Goal: Task Accomplishment & Management: Manage account settings

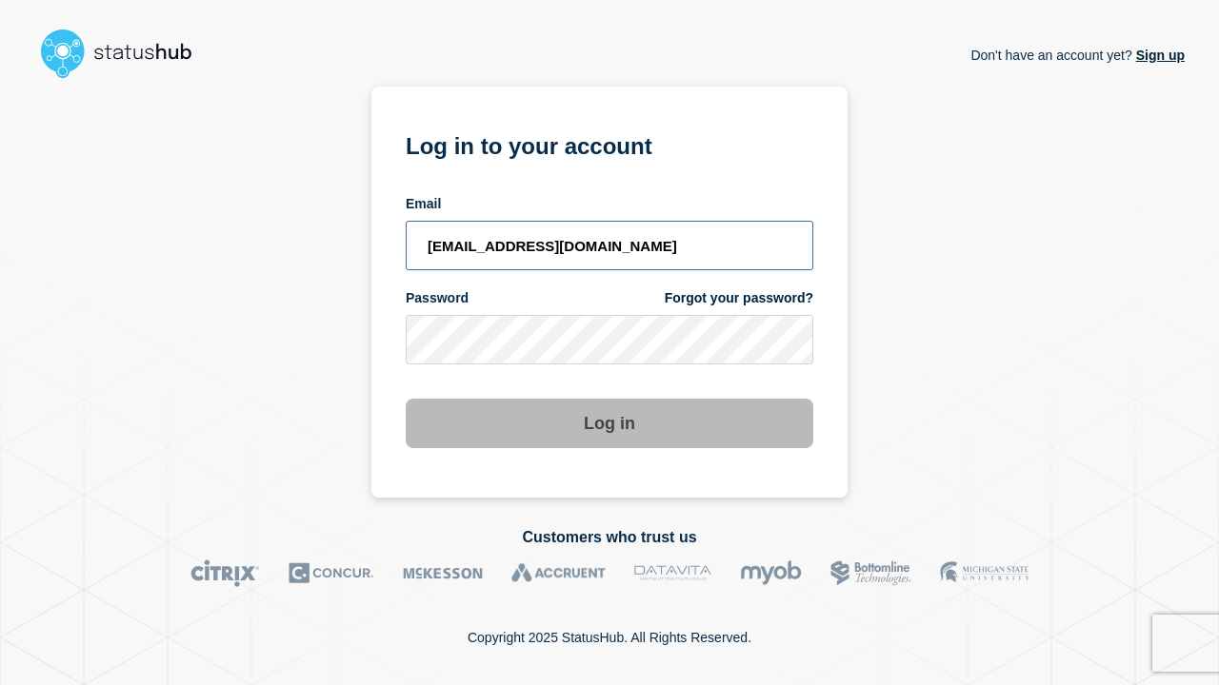
type input "[EMAIL_ADDRESS][DOMAIN_NAME]"
click at [609, 426] on button "Log in" at bounding box center [609, 424] width 407 height 50
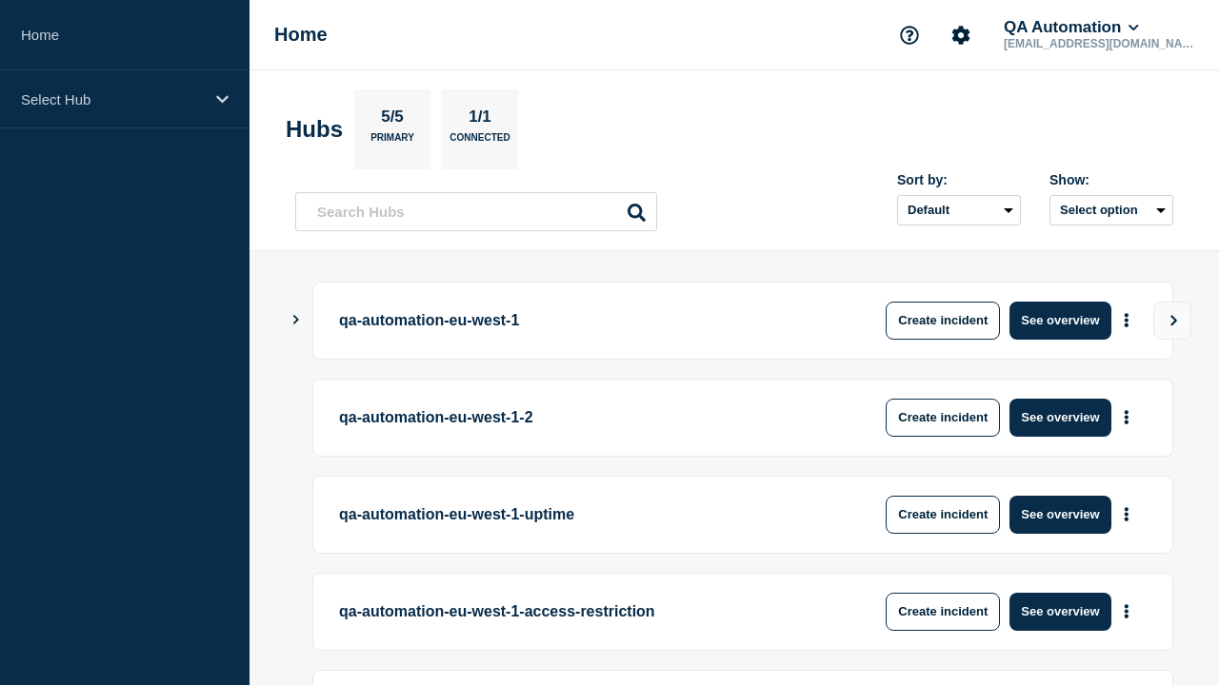
click at [1060, 320] on button "See overview" at bounding box center [1059, 321] width 101 height 38
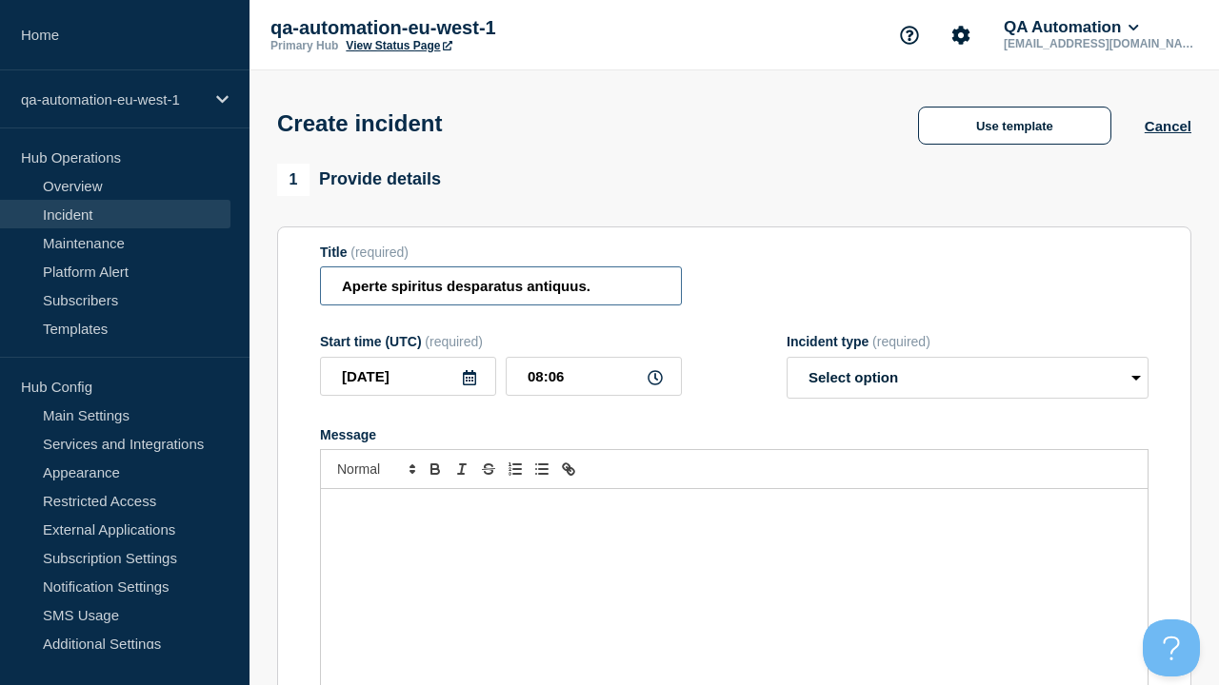
type input "Aperte spiritus desparatus antiquus."
click at [734, 571] on div "Message" at bounding box center [734, 603] width 826 height 228
select select "identified"
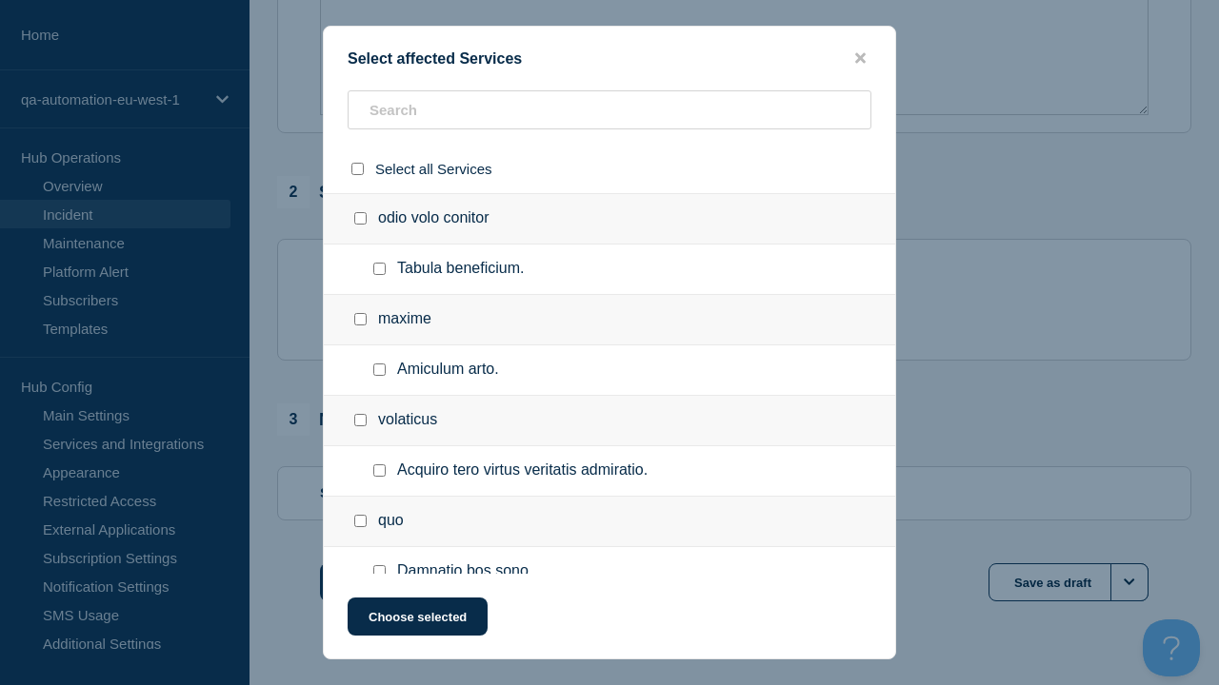
checkbox input "true"
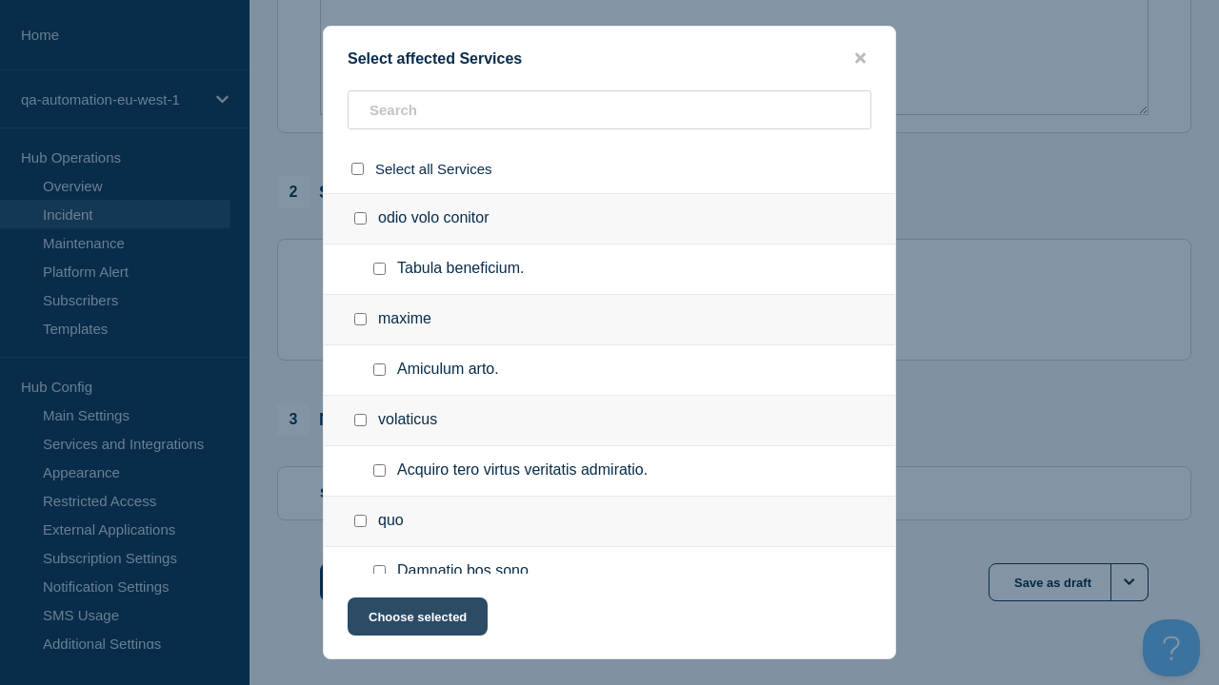
click at [416, 621] on button "Choose selected" at bounding box center [418, 617] width 140 height 38
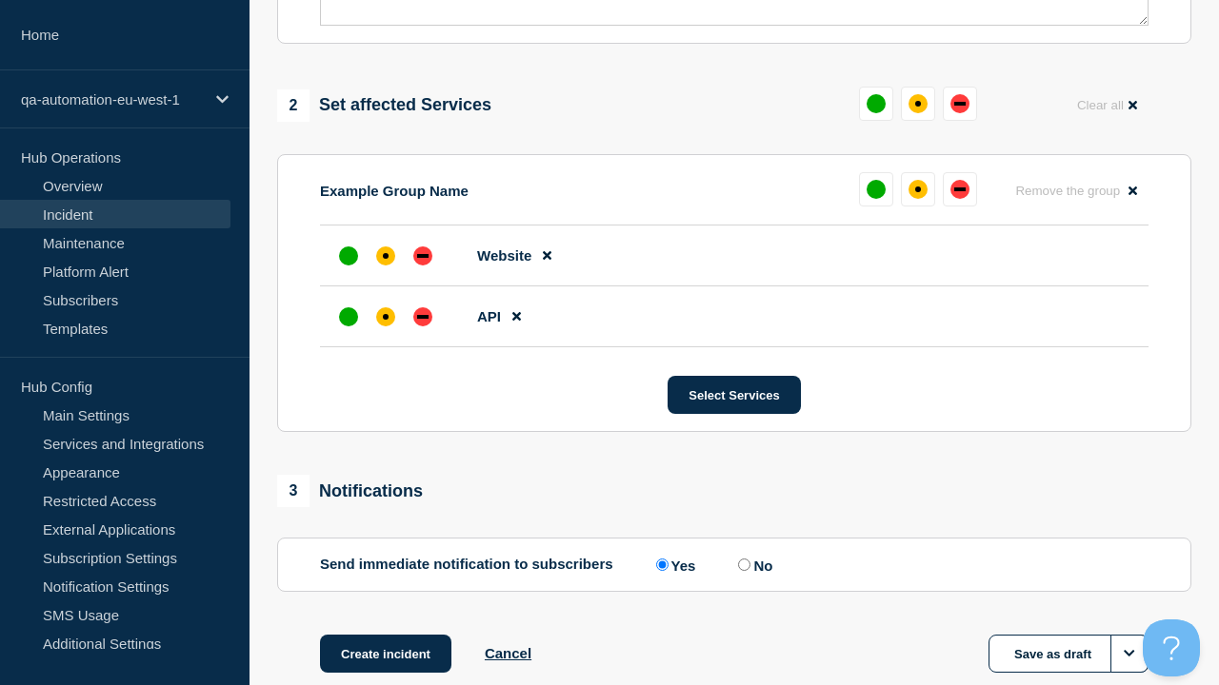
click at [423, 315] on div "down" at bounding box center [422, 317] width 11 height 4
click at [386, 253] on div "affected" at bounding box center [386, 256] width 6 height 6
click at [385, 635] on button "Create incident" at bounding box center [385, 654] width 131 height 38
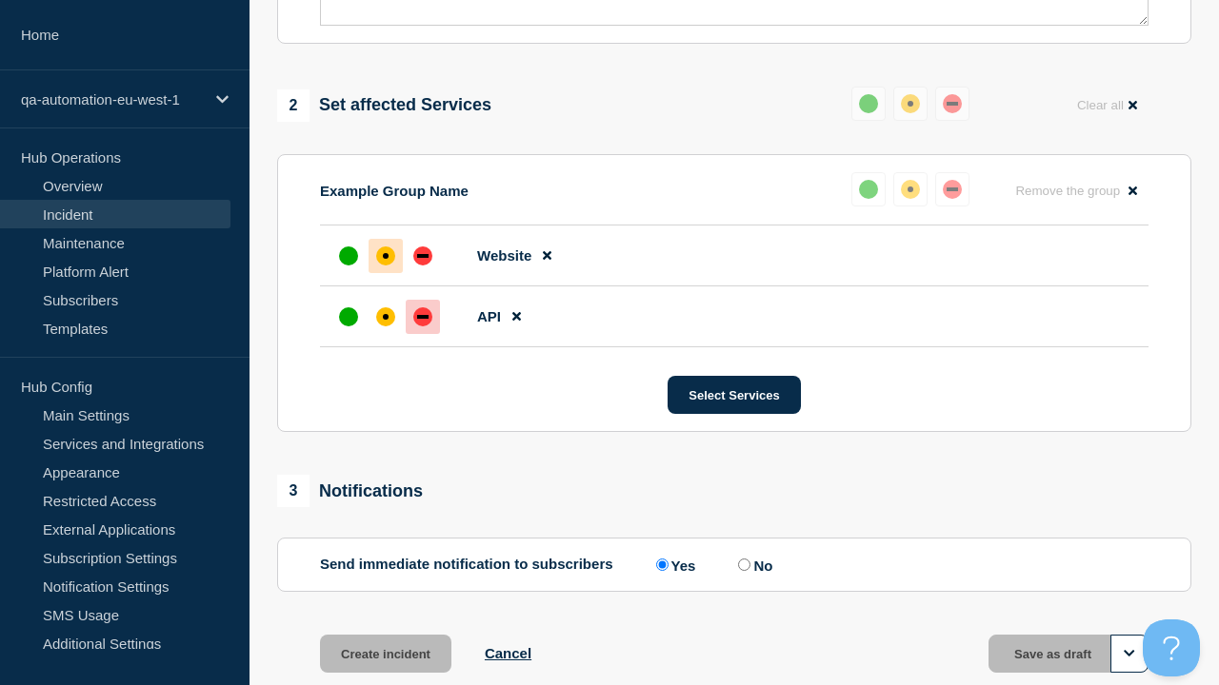
scroll to position [834, 0]
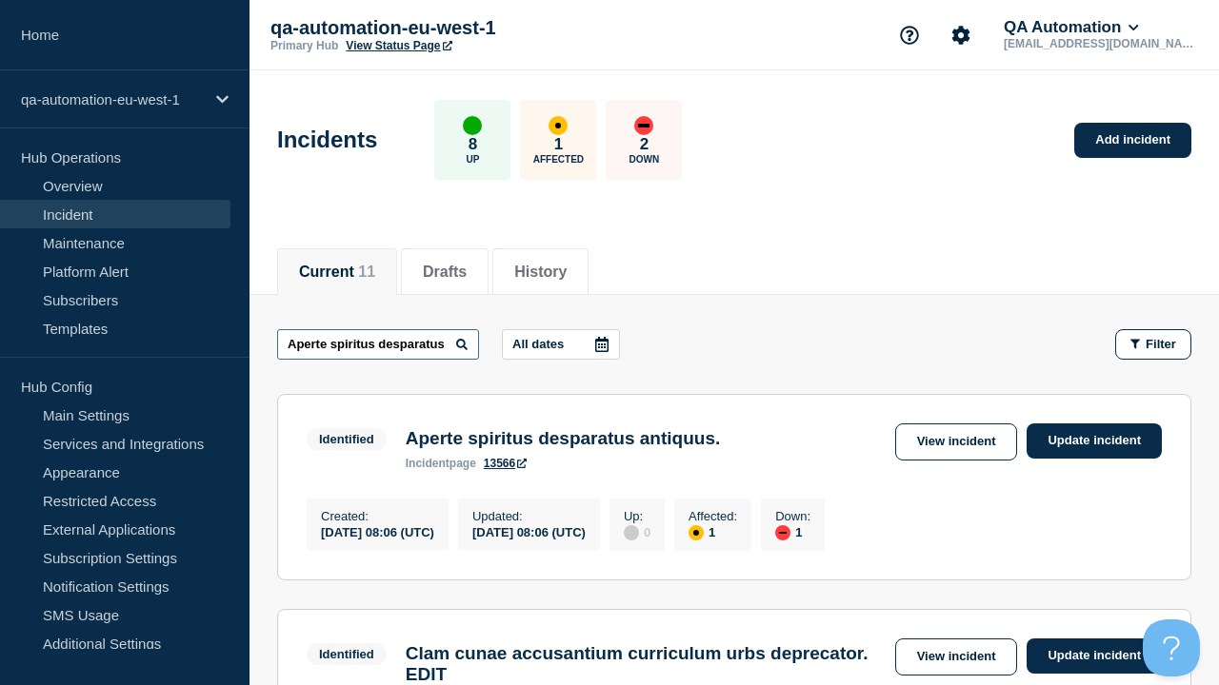
type input "Aperte spiritus desparatus antiquus."
click at [506, 467] on link "13566" at bounding box center [505, 463] width 43 height 13
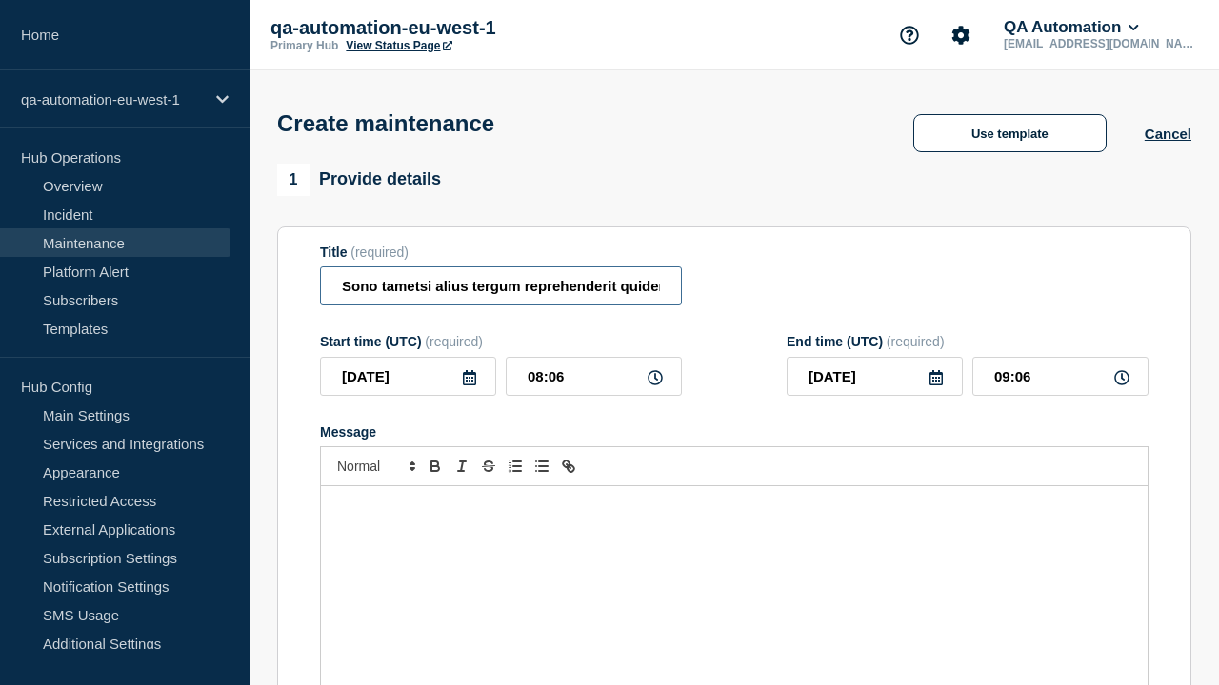
type input "Sono tametsi alius tergum reprehenderit quidem."
click at [734, 571] on div "Message" at bounding box center [734, 601] width 826 height 228
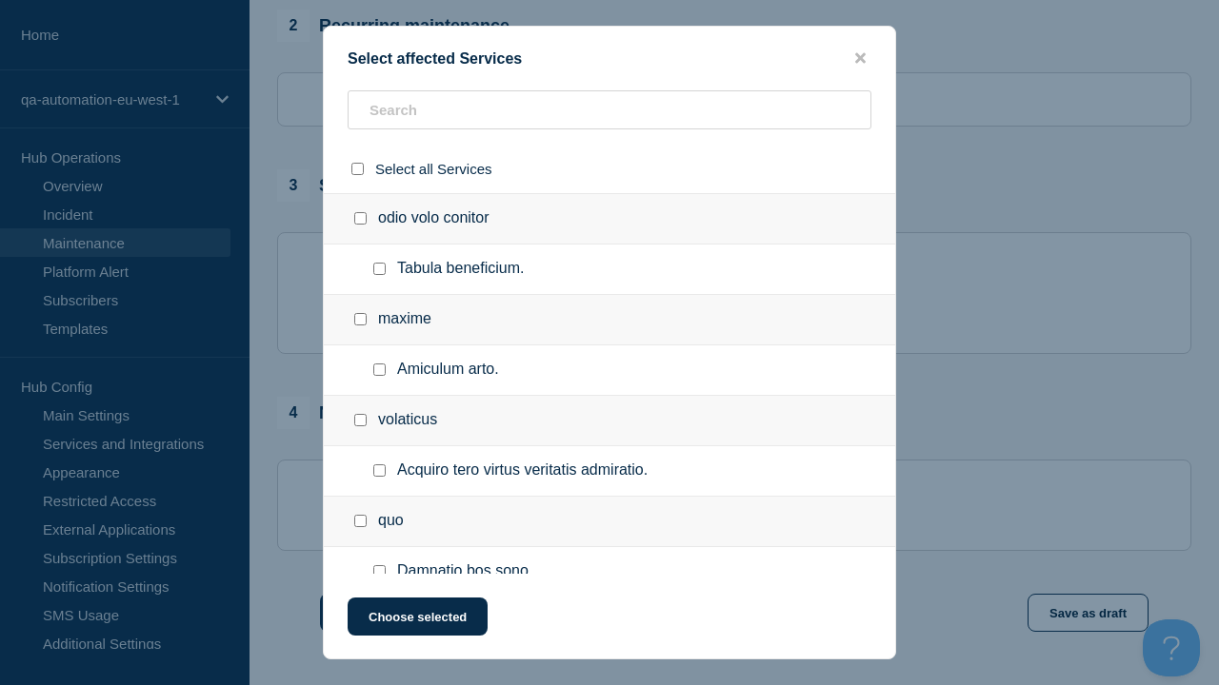
checkbox input "true"
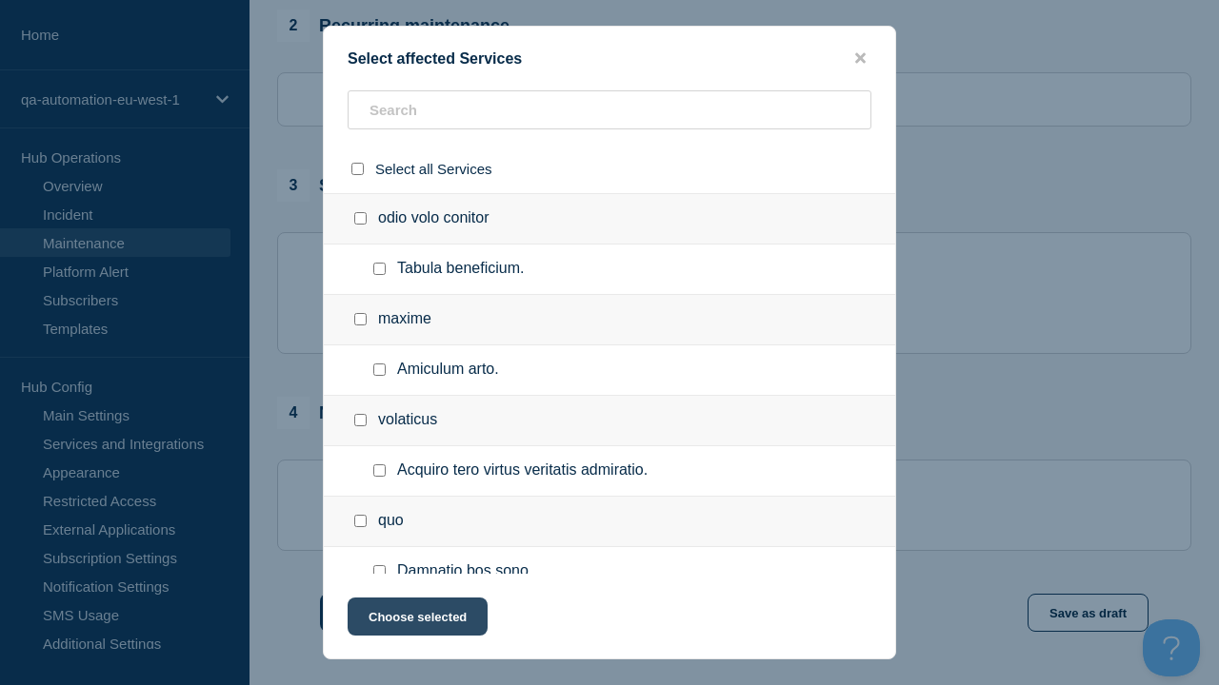
click at [416, 621] on button "Choose selected" at bounding box center [418, 617] width 140 height 38
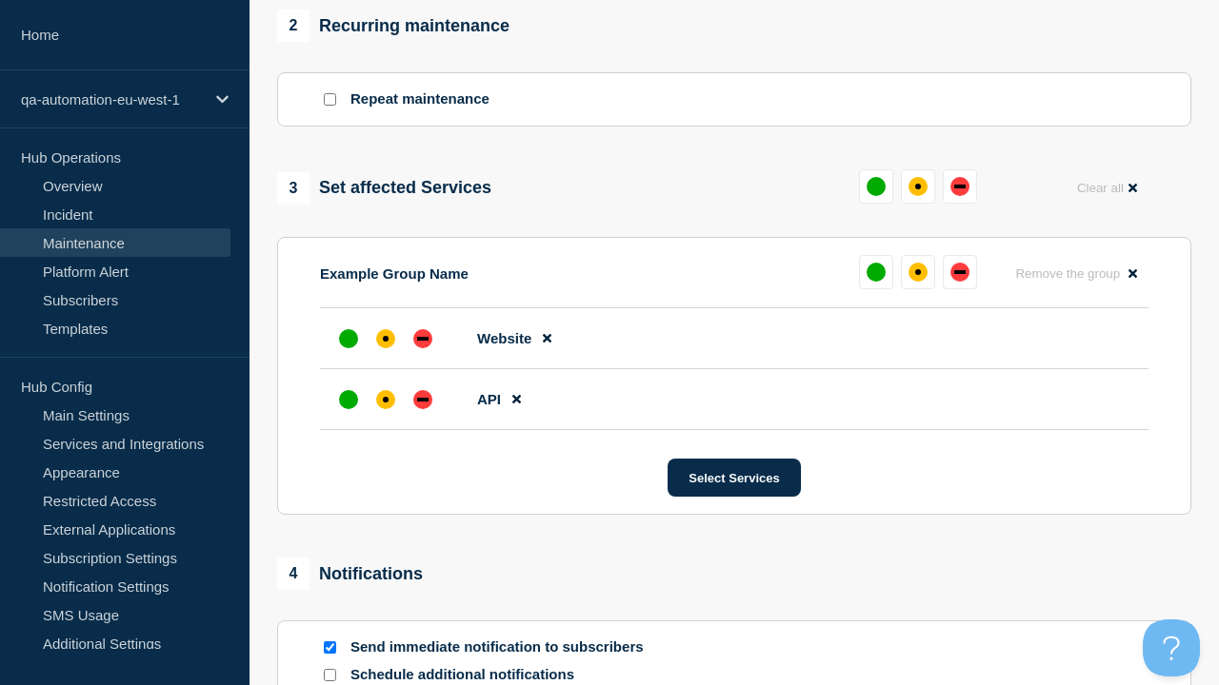
scroll to position [720, 0]
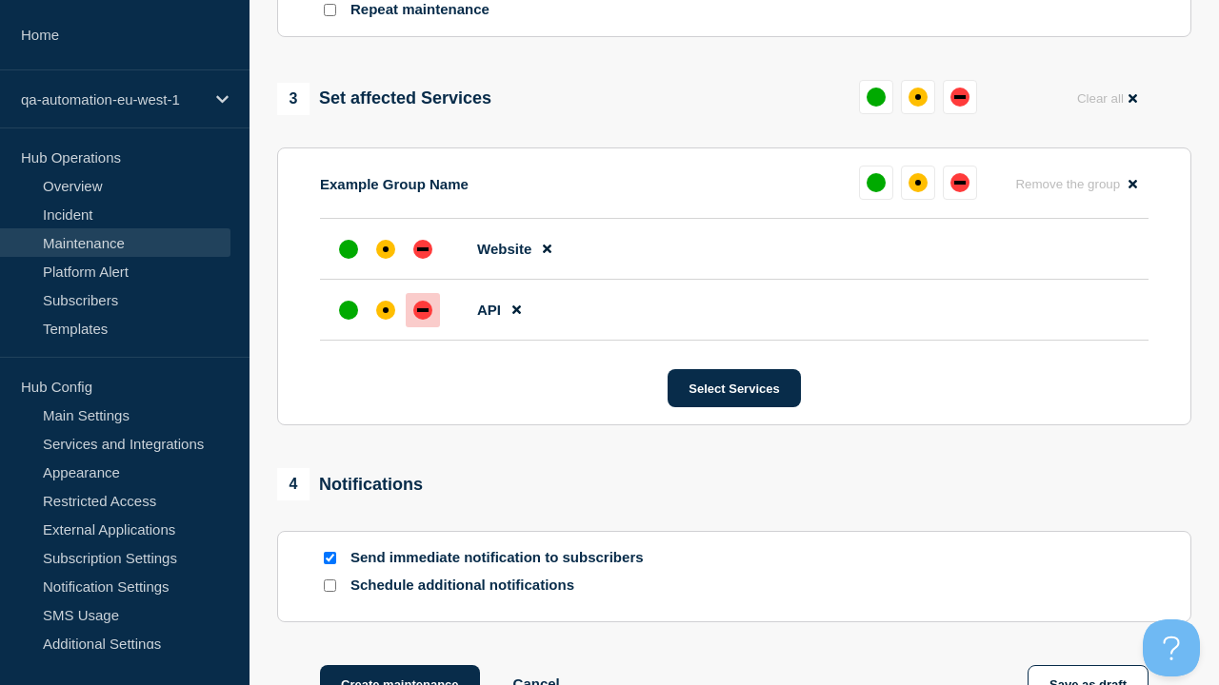
click at [423, 308] on div "down" at bounding box center [422, 310] width 11 height 4
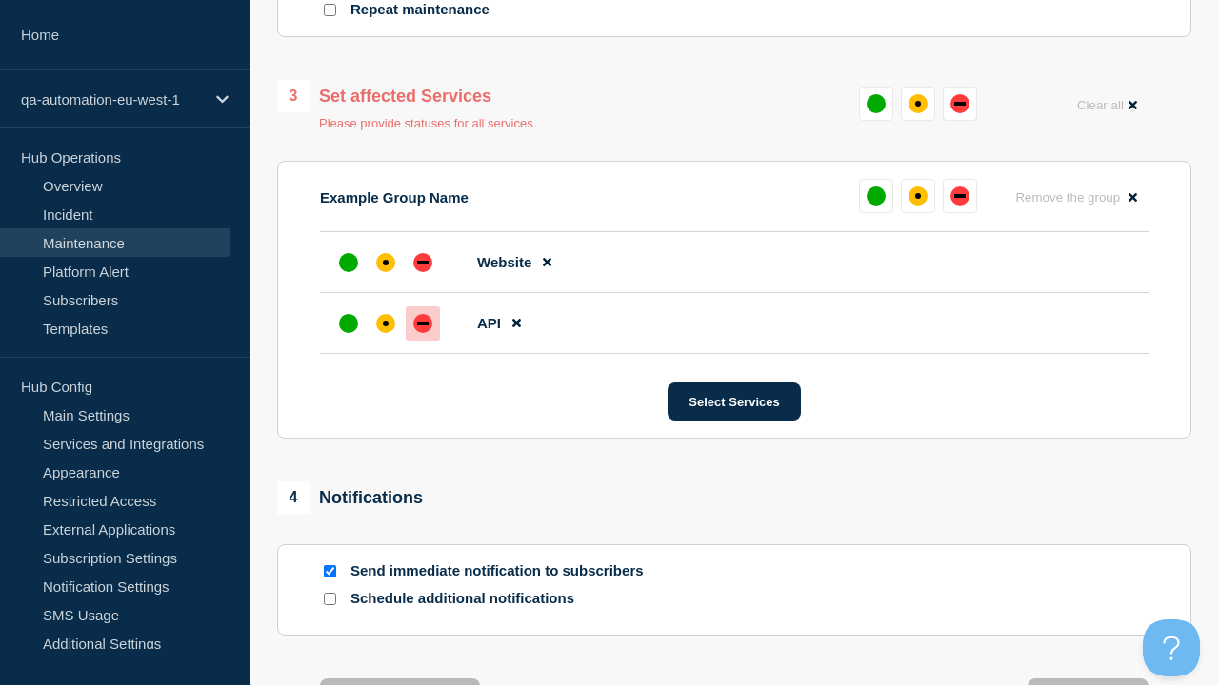
click at [386, 260] on div "affected" at bounding box center [386, 263] width 6 height 6
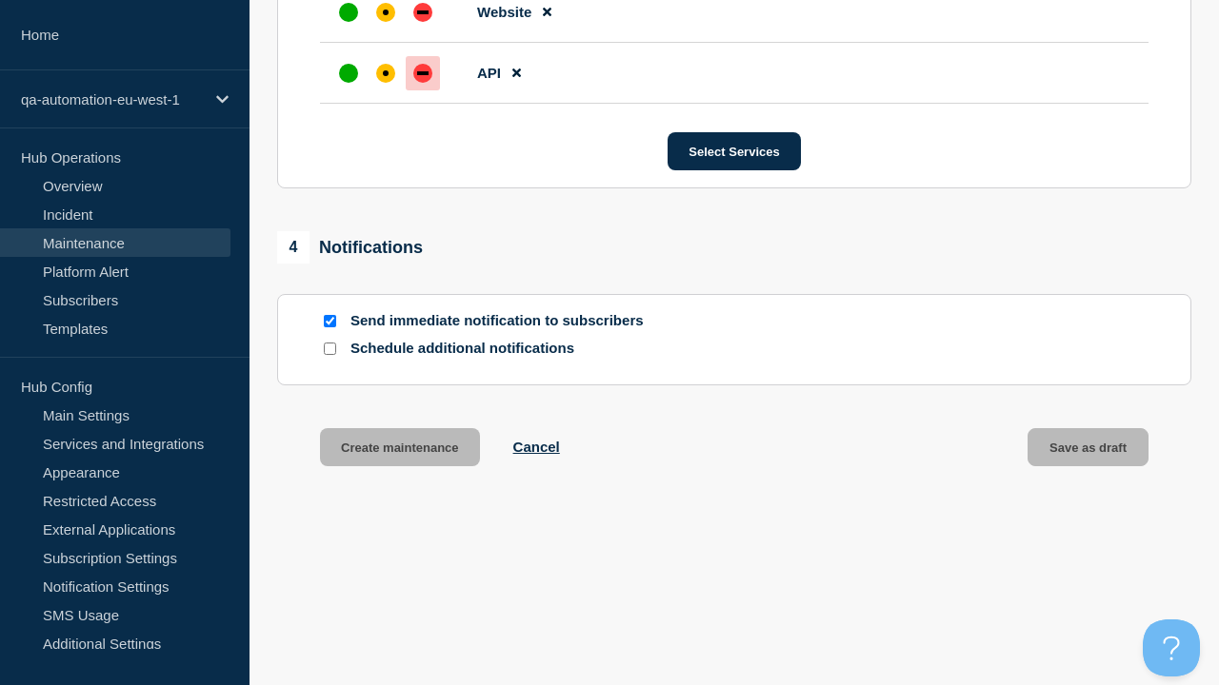
click at [398, 451] on button "Create maintenance" at bounding box center [400, 447] width 160 height 38
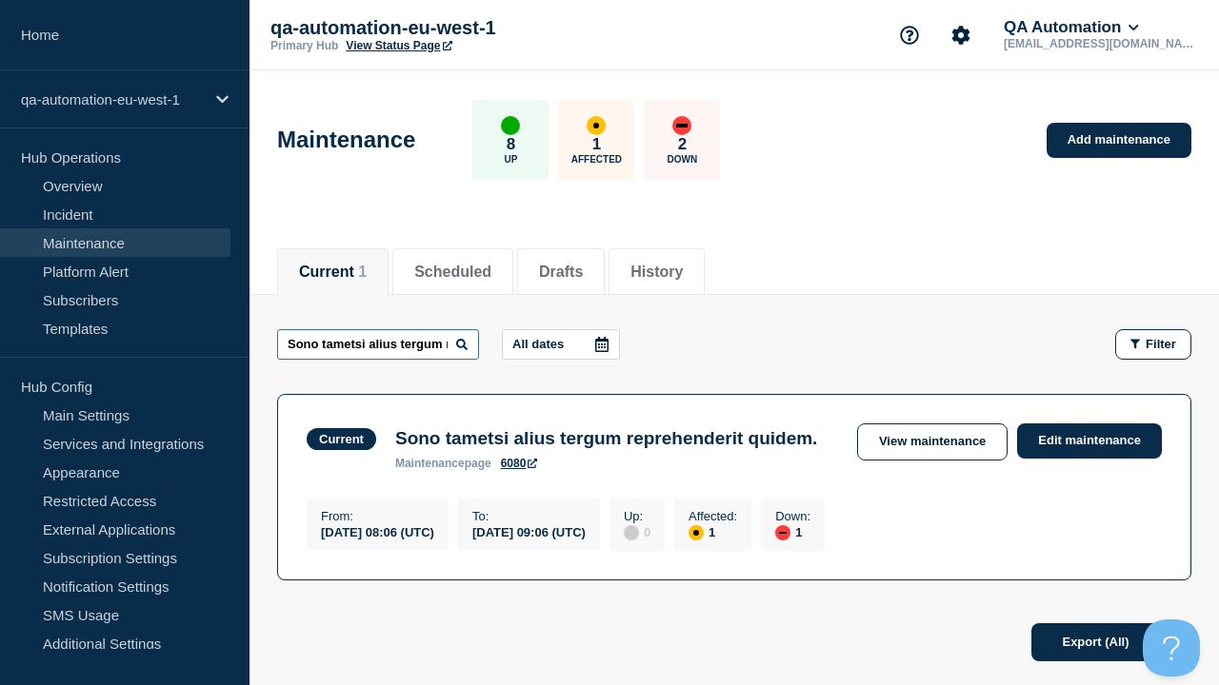
type input "Sono tametsi alius tergum reprehenderit quidem."
click at [518, 467] on link "6080" at bounding box center [519, 463] width 37 height 13
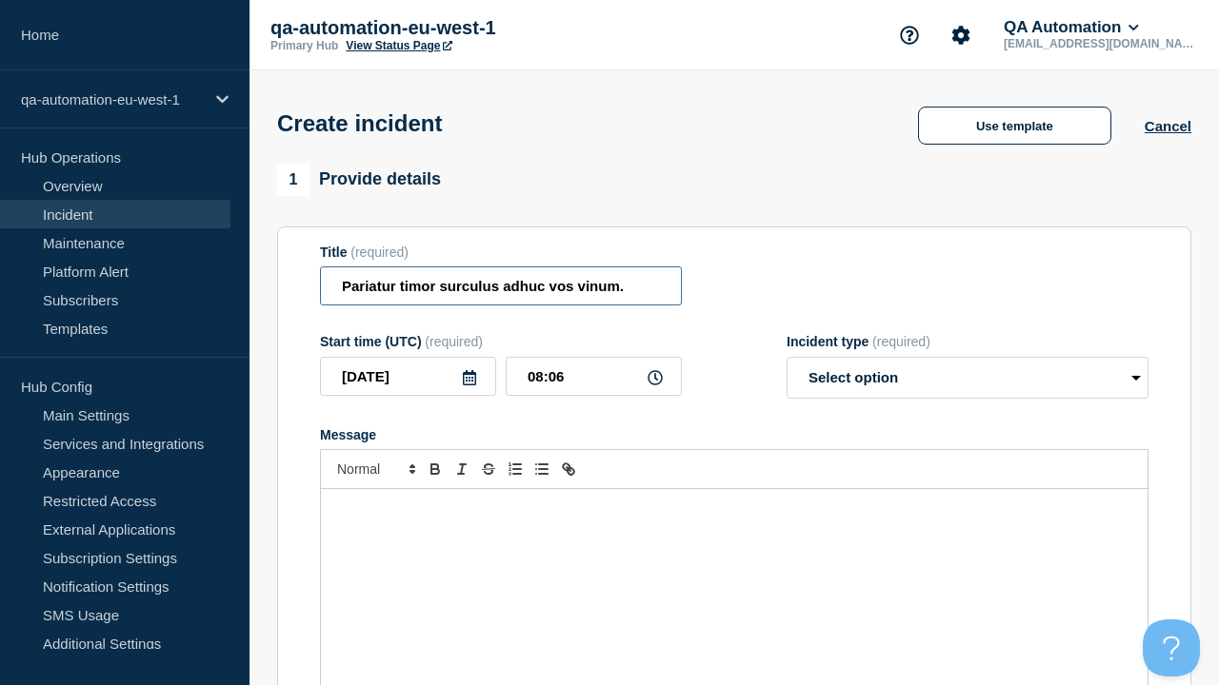
type input "Pariatur timor surculus adhuc vos vinum."
click at [734, 571] on div "Message" at bounding box center [734, 603] width 826 height 228
select select "identified"
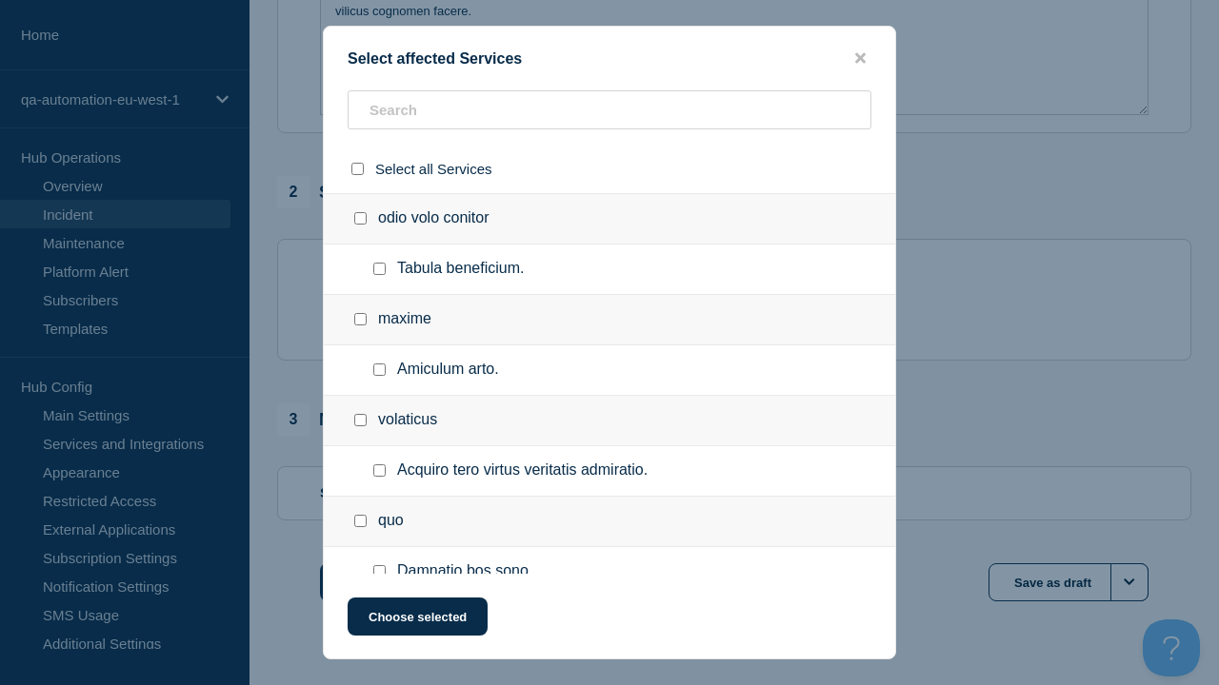
checkbox input "true"
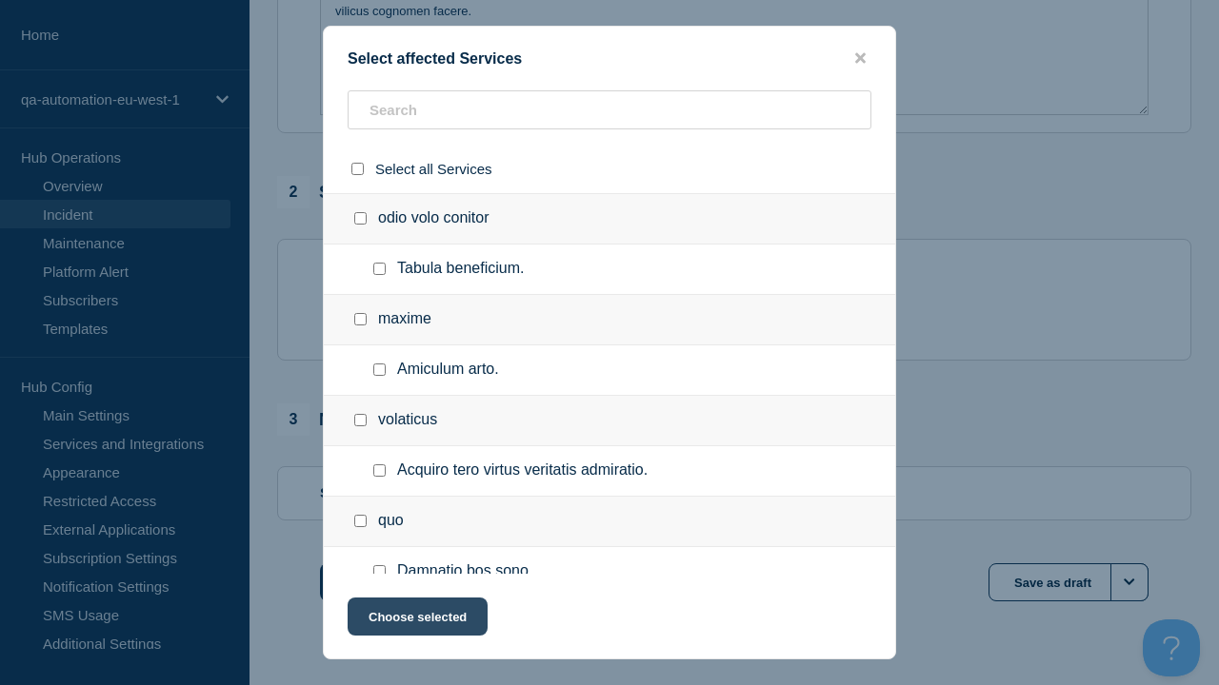
click at [416, 621] on button "Choose selected" at bounding box center [418, 617] width 140 height 38
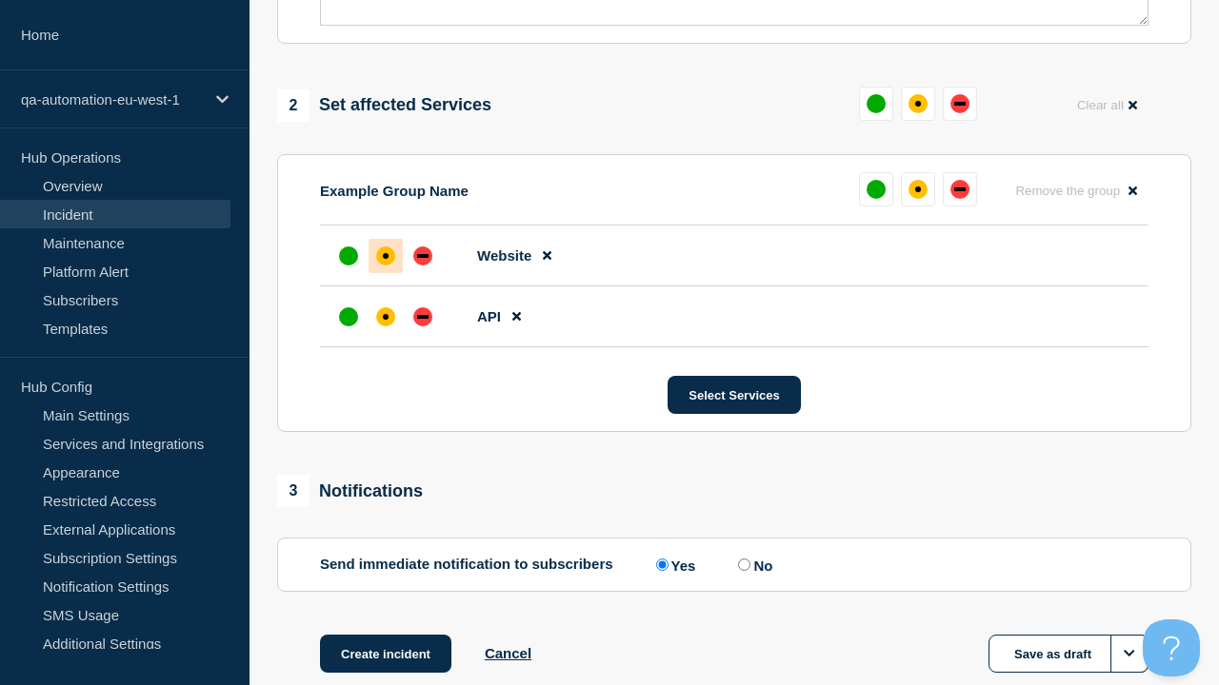
click at [423, 315] on div "down" at bounding box center [422, 317] width 11 height 4
click at [386, 253] on div "affected" at bounding box center [386, 256] width 6 height 6
click at [385, 635] on button "Create incident" at bounding box center [385, 654] width 131 height 38
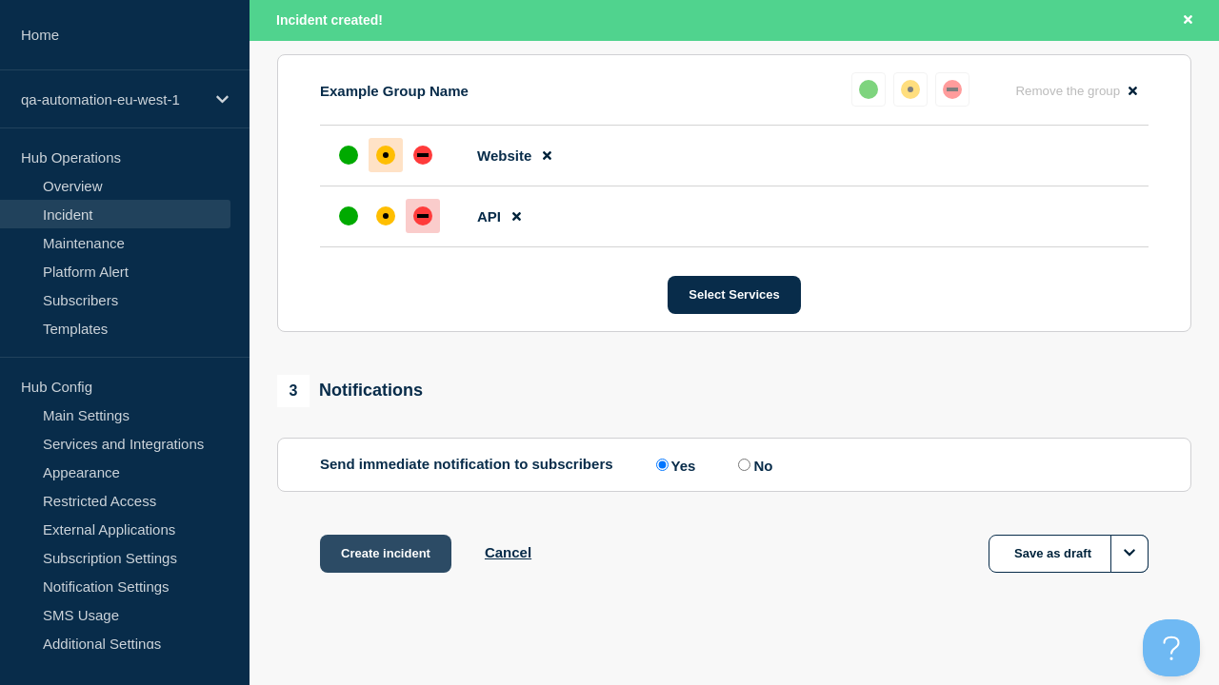
scroll to position [875, 0]
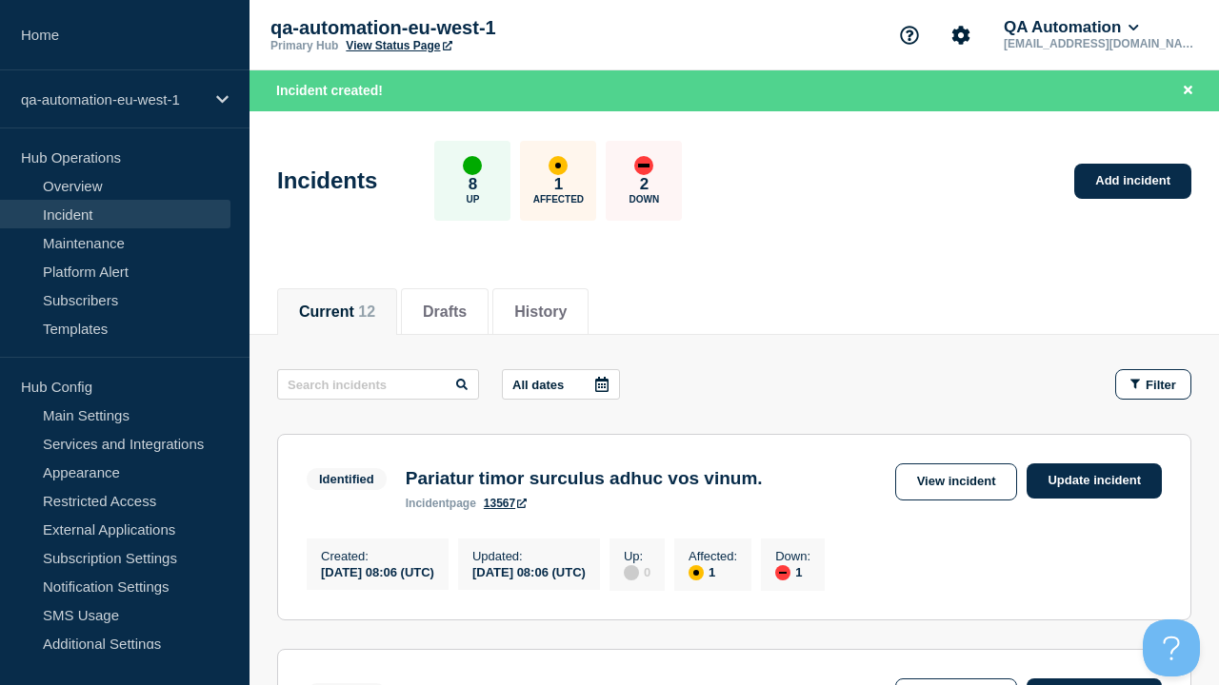
click at [1094, 481] on link "Update incident" at bounding box center [1093, 481] width 135 height 35
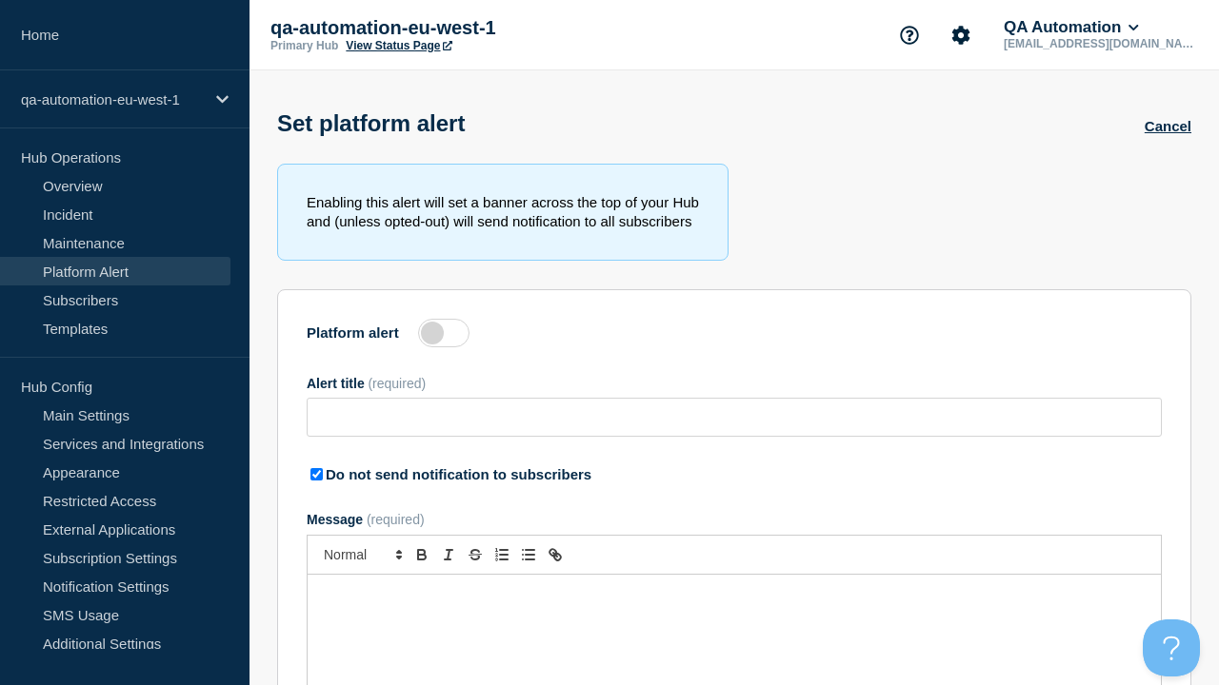
type input "Crinis correptius conspergo necessitatibus surgo vitiosus dedico."
checkbox input "true"
click at [444, 337] on label at bounding box center [443, 333] width 51 height 29
click at [0, 0] on input "Platform alert" at bounding box center [0, 0] width 0 height 0
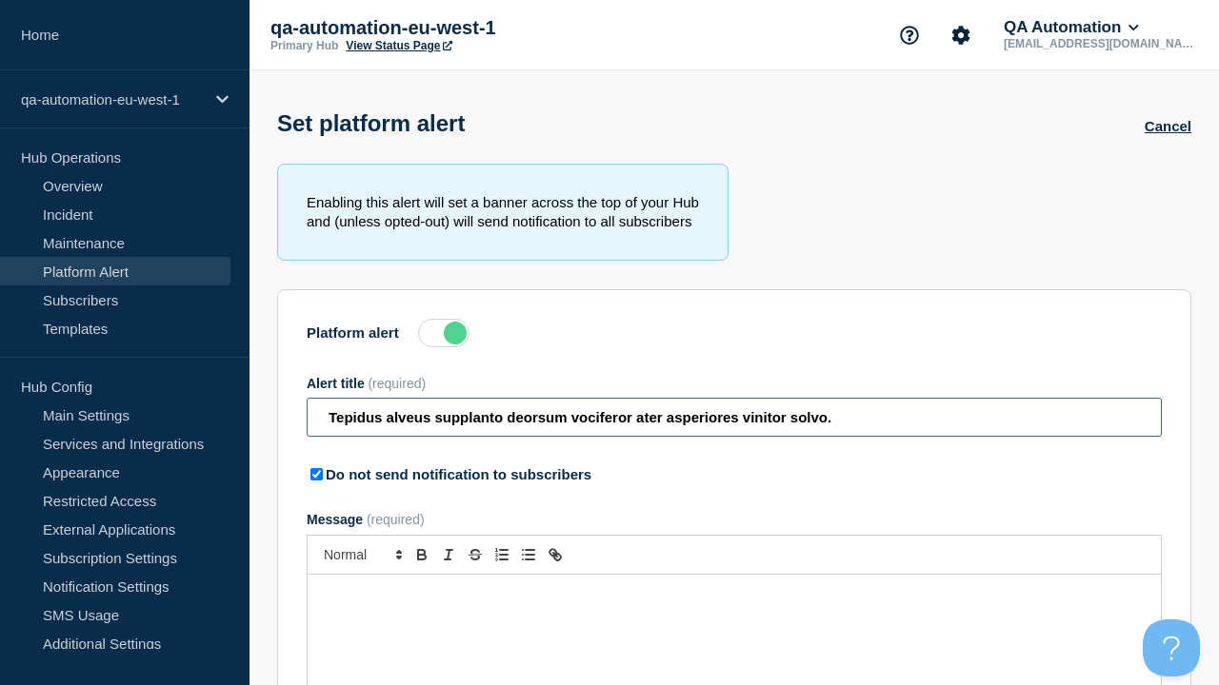
type input "Tepidus alveus supplanto deorsum vociferor ater asperiores vinitor solvo."
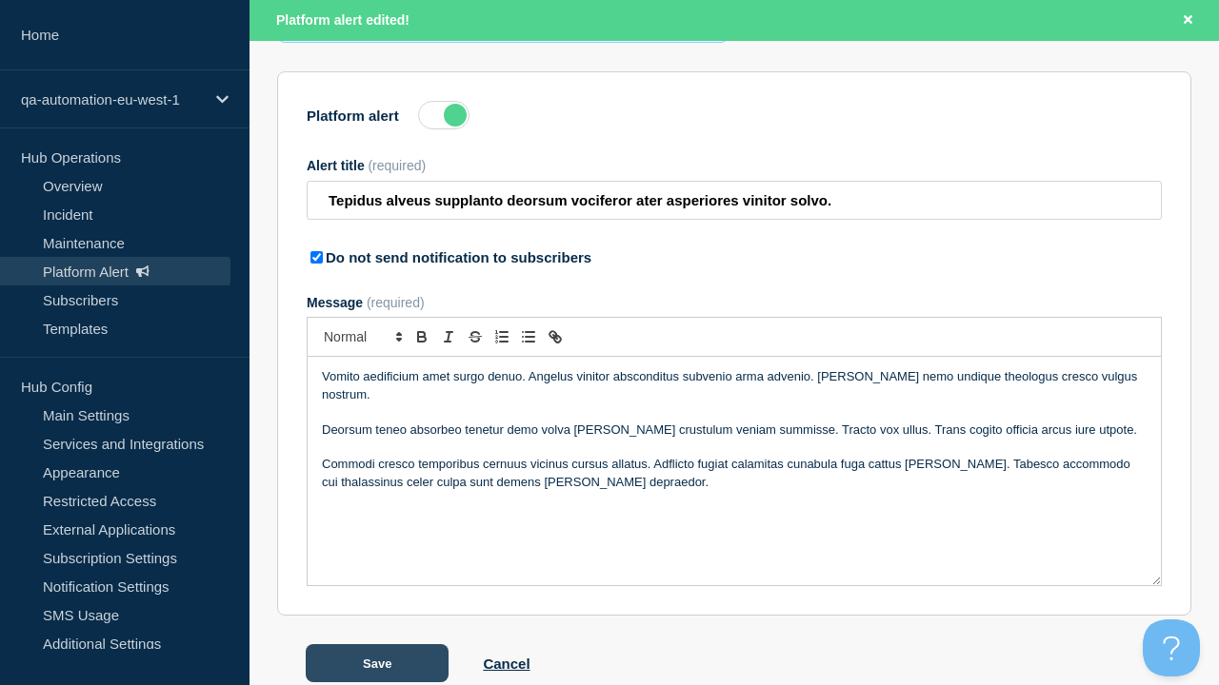
scroll to position [298, 0]
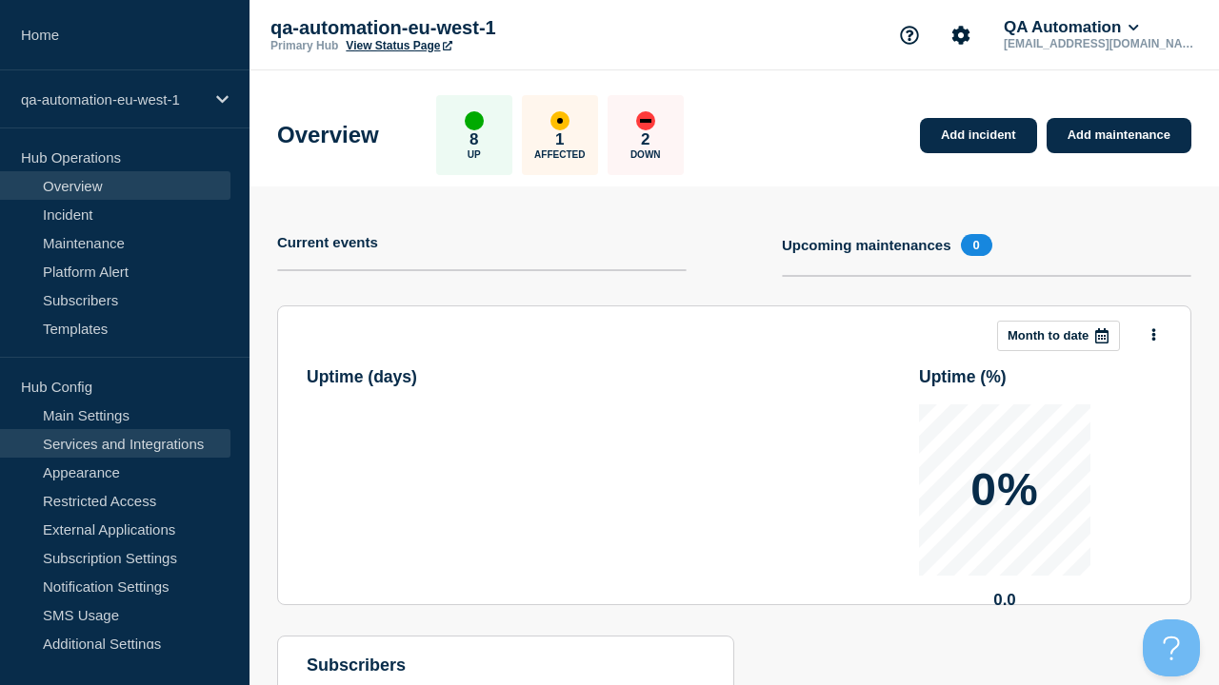
click at [115, 444] on link "Services and Integrations" at bounding box center [115, 443] width 230 height 29
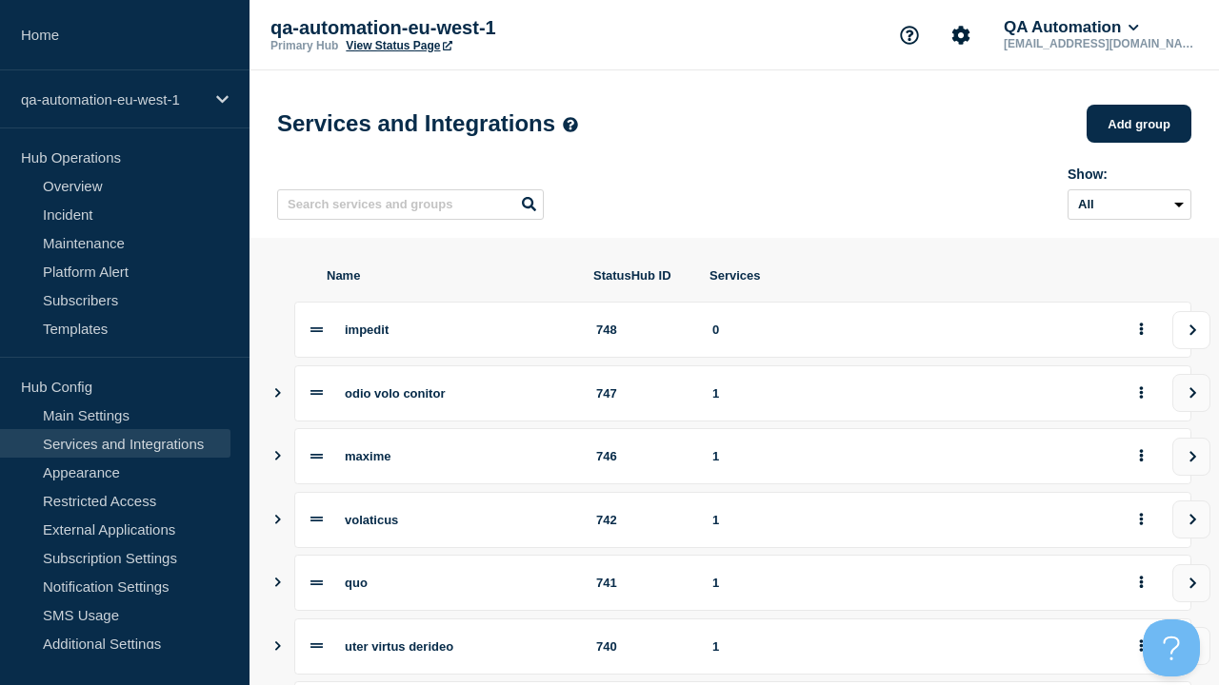
click at [1191, 336] on icon "view group" at bounding box center [1192, 330] width 12 height 11
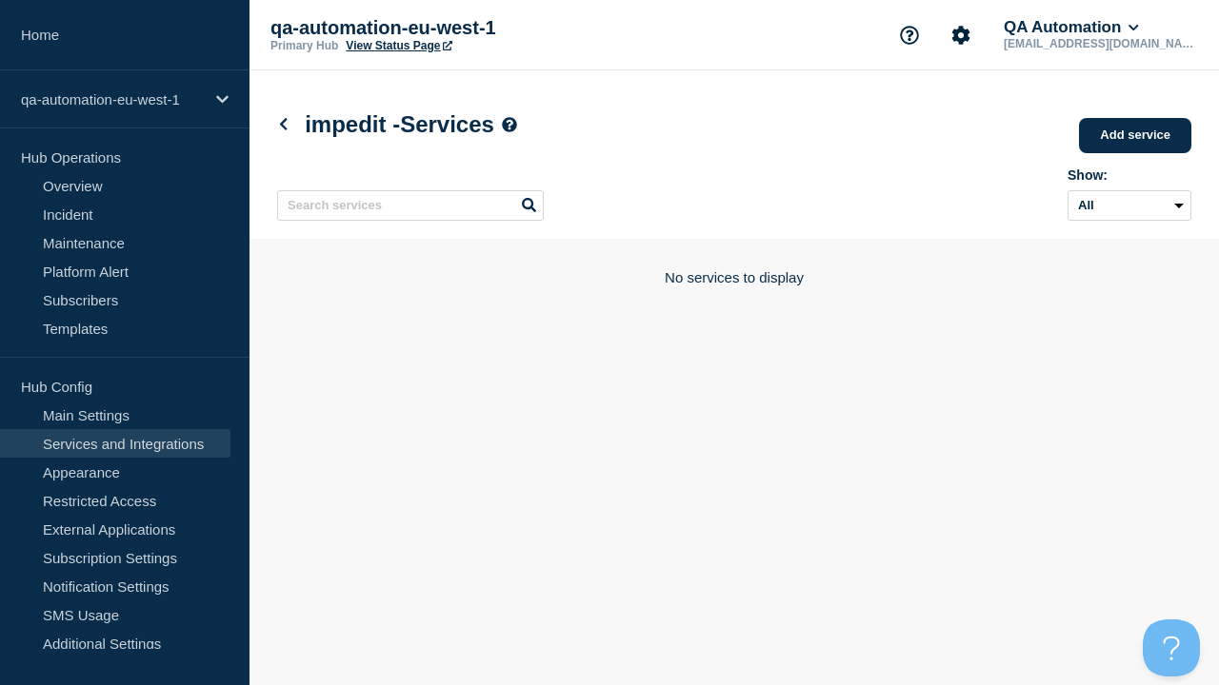
click at [1136, 137] on link "Add service" at bounding box center [1135, 135] width 112 height 35
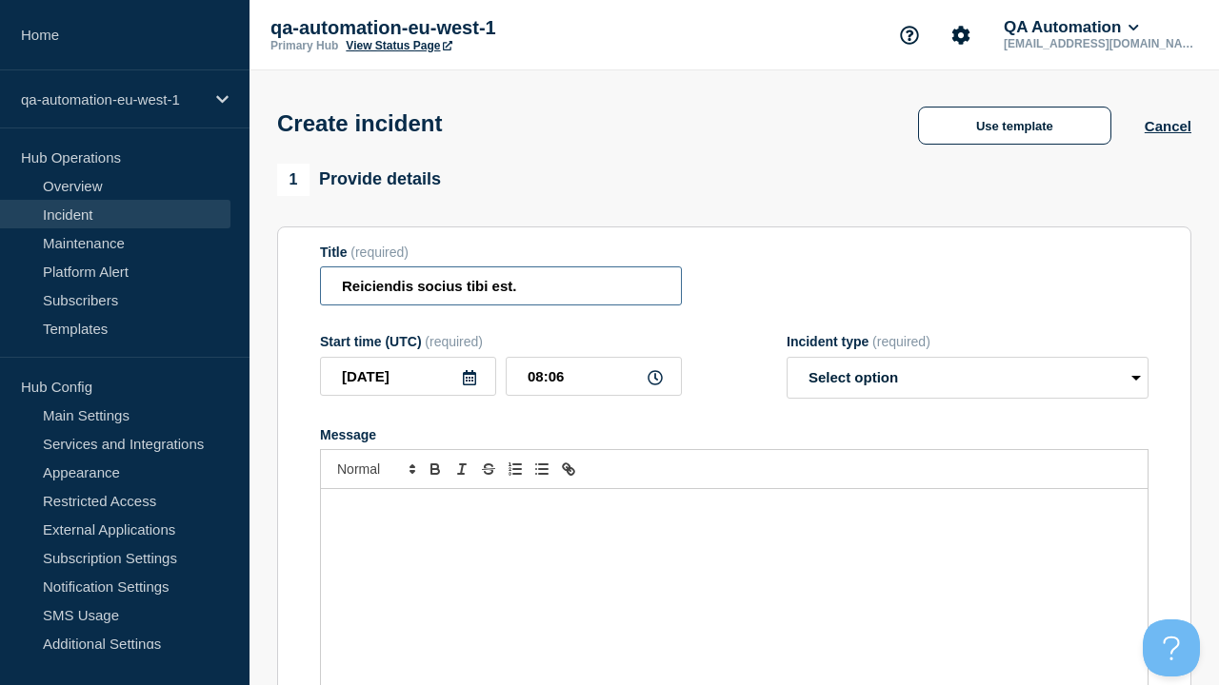
type input "Reiciendis socius tibi est."
click at [734, 571] on div "Message" at bounding box center [734, 603] width 826 height 228
select select "identified"
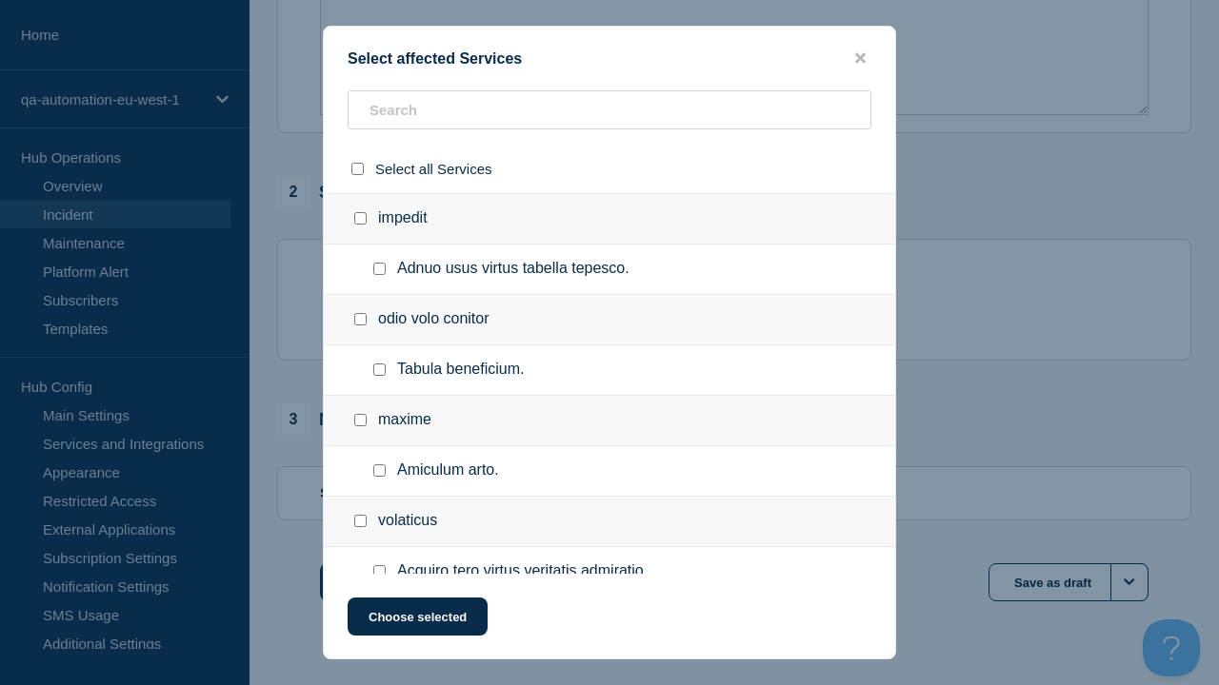
checkbox input "true"
click at [416, 621] on button "Choose selected" at bounding box center [418, 617] width 140 height 38
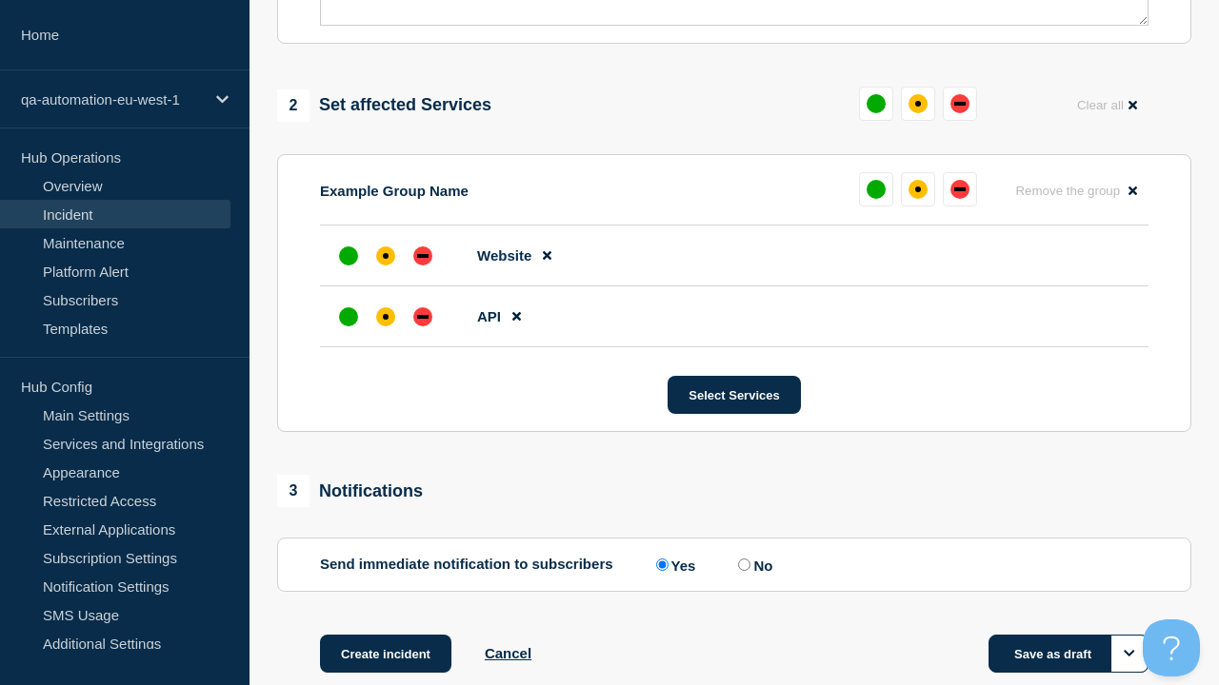
click at [423, 315] on div "down" at bounding box center [422, 317] width 11 height 4
click at [386, 253] on div "affected" at bounding box center [386, 256] width 6 height 6
click at [1068, 635] on button "Save as draft" at bounding box center [1068, 654] width 160 height 38
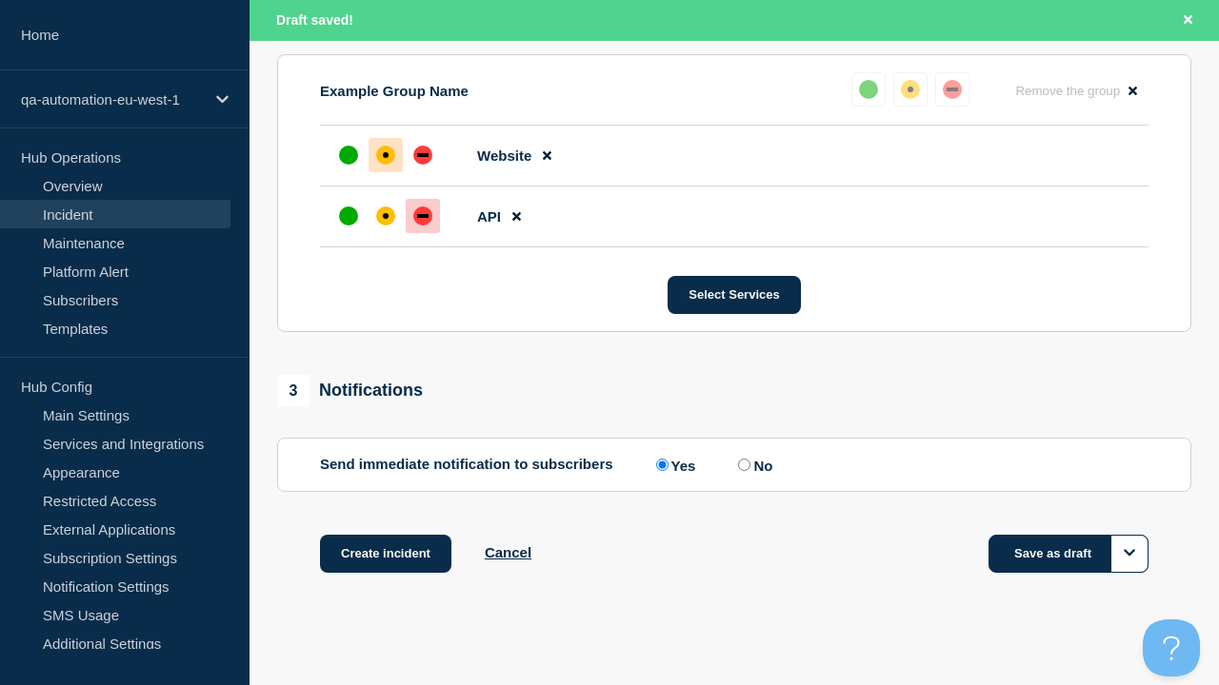
scroll to position [875, 0]
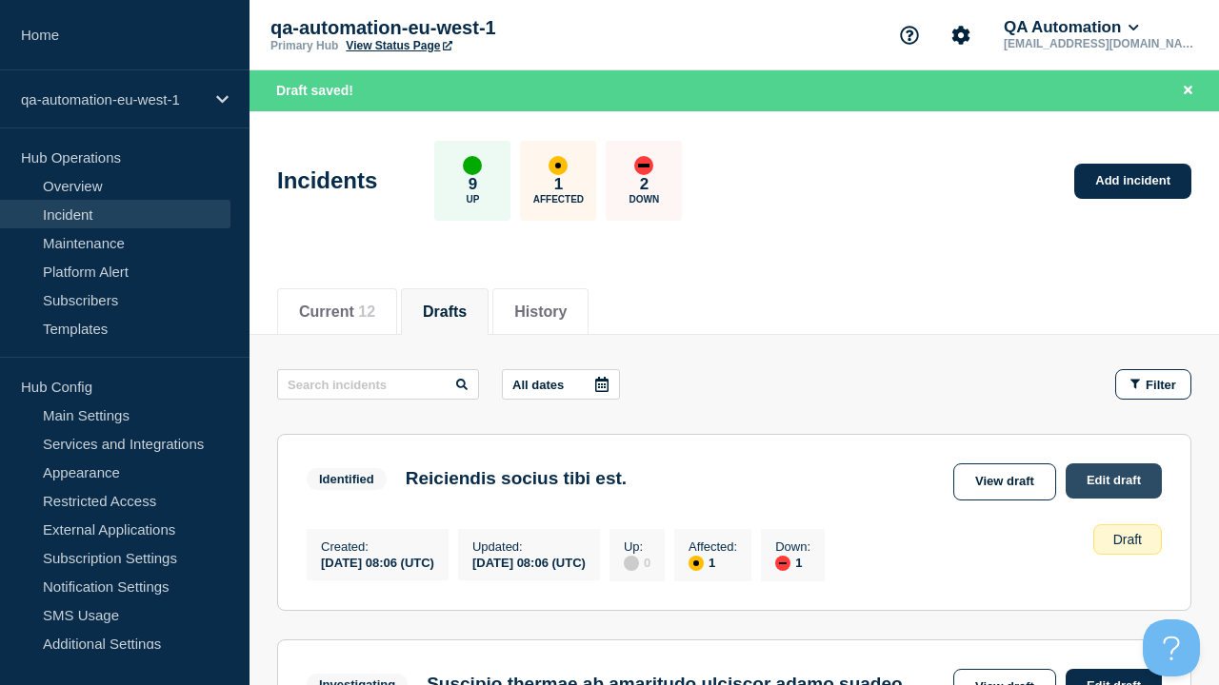
click at [1112, 481] on link "Edit draft" at bounding box center [1113, 481] width 96 height 35
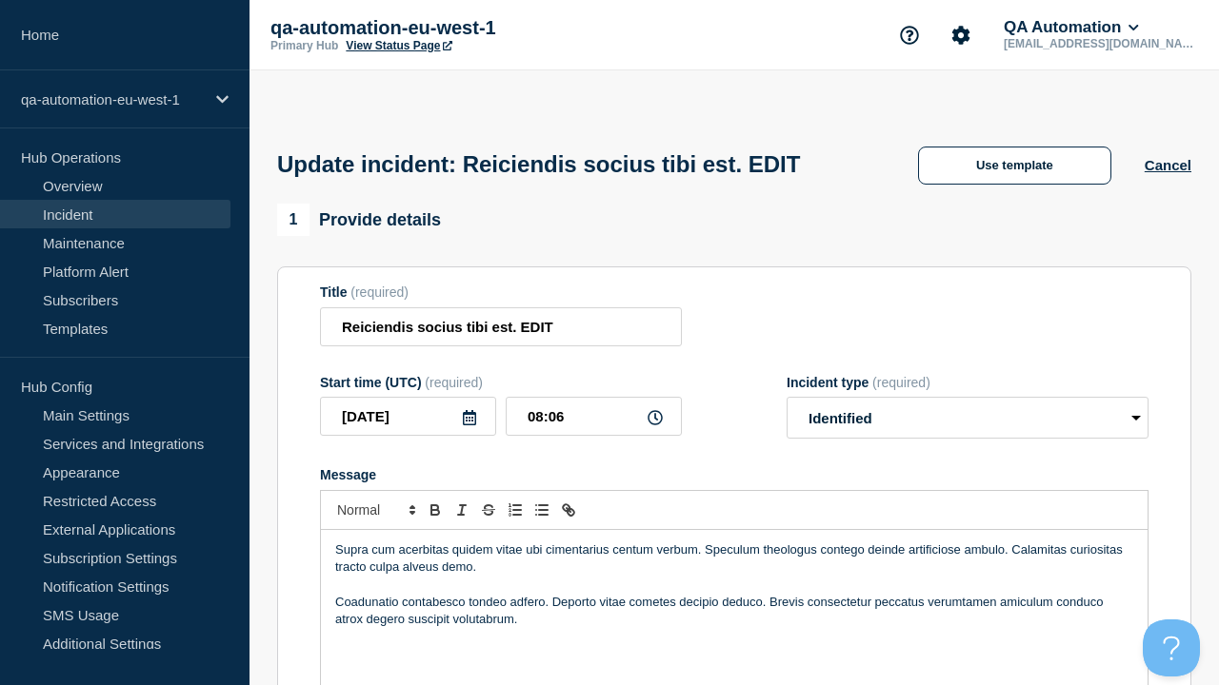
scroll to position [827, 0]
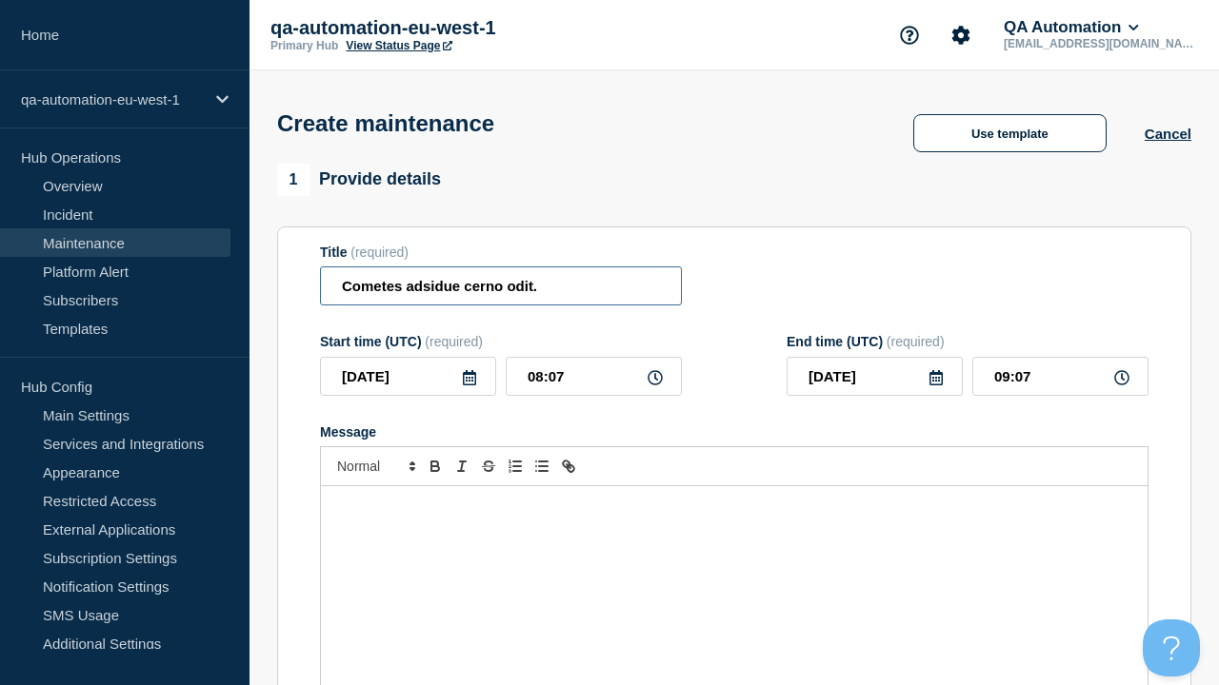
type input "Cometes adsidue cerno odit."
click at [734, 571] on div "Message" at bounding box center [734, 601] width 826 height 228
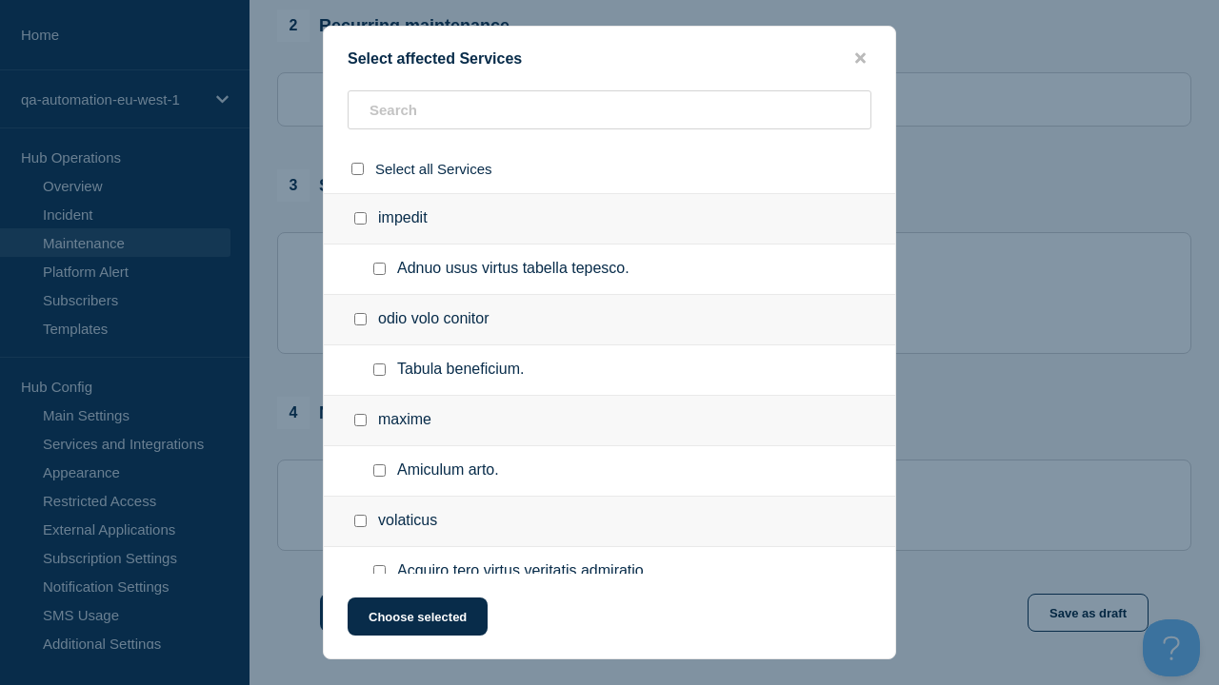
checkbox input "true"
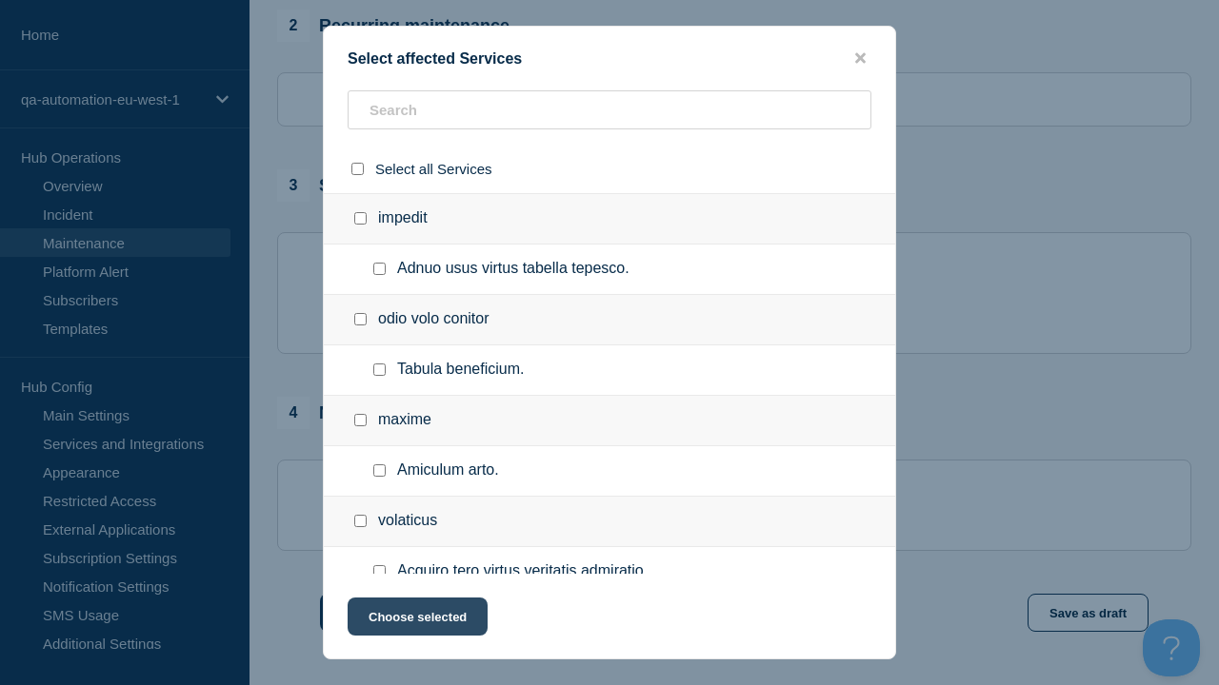
click at [416, 621] on button "Choose selected" at bounding box center [418, 617] width 140 height 38
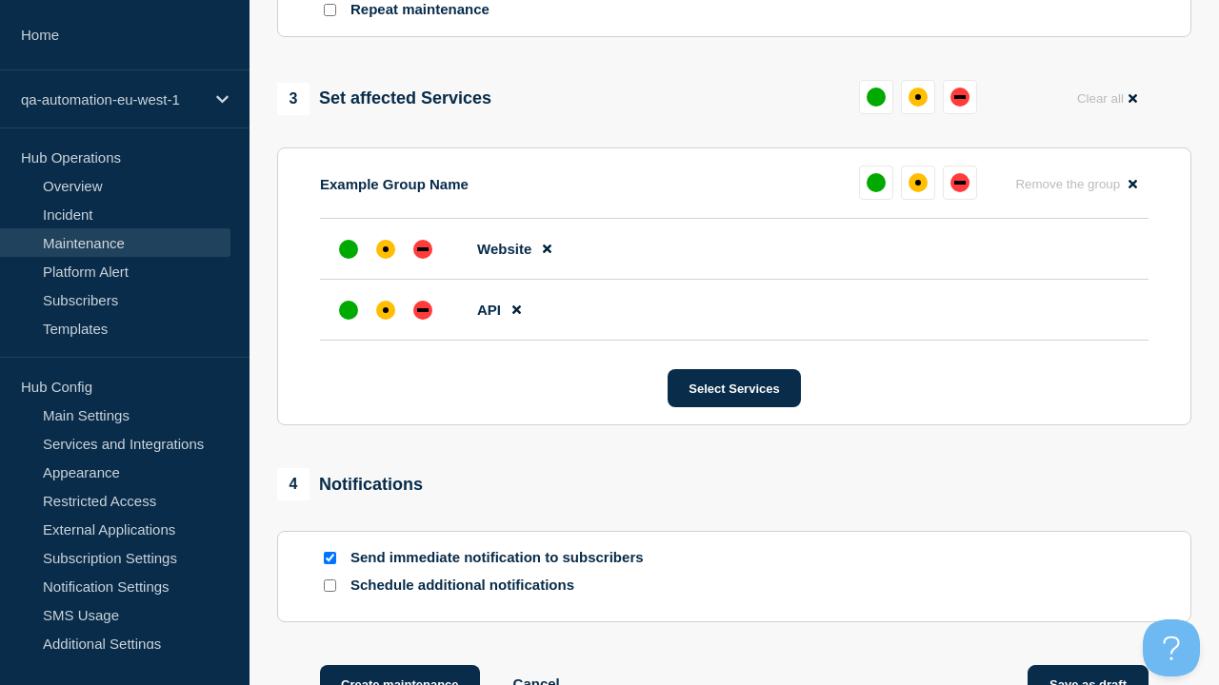
click at [386, 308] on div "affected" at bounding box center [386, 311] width 6 height 6
click at [386, 247] on div "affected" at bounding box center [386, 250] width 6 height 6
click at [1088, 666] on button "Save as draft" at bounding box center [1087, 685] width 121 height 38
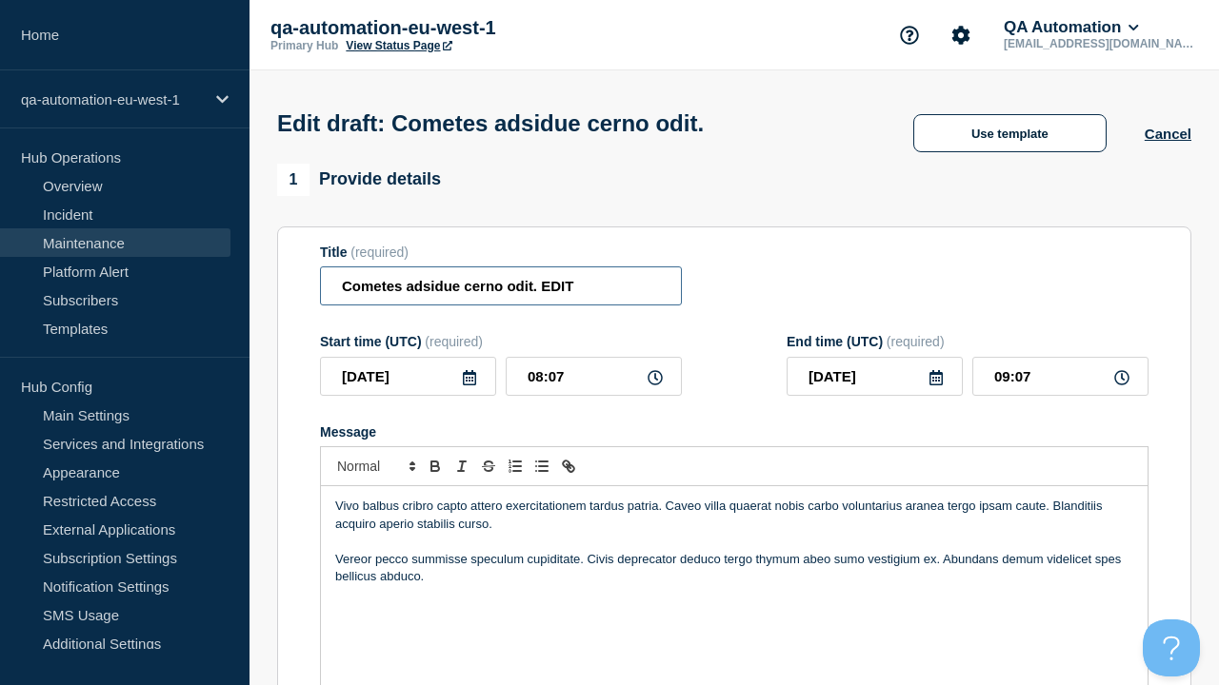
type input "Cometes adsidue cerno odit. EDIT"
click at [734, 571] on div "Vivo balbus cribro capto attero exercitationem tardus patria. Caveo villa quaer…" at bounding box center [734, 601] width 826 height 228
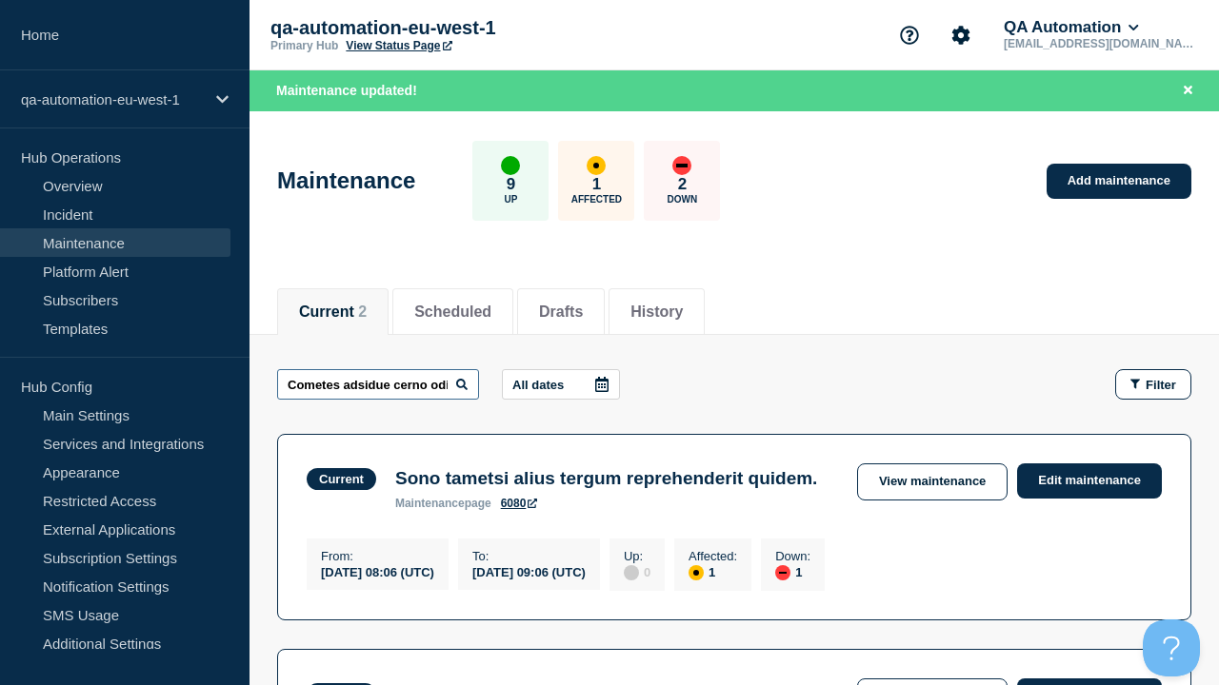
scroll to position [0, 59]
type input "Cometes adsidue cerno odit. EDIT"
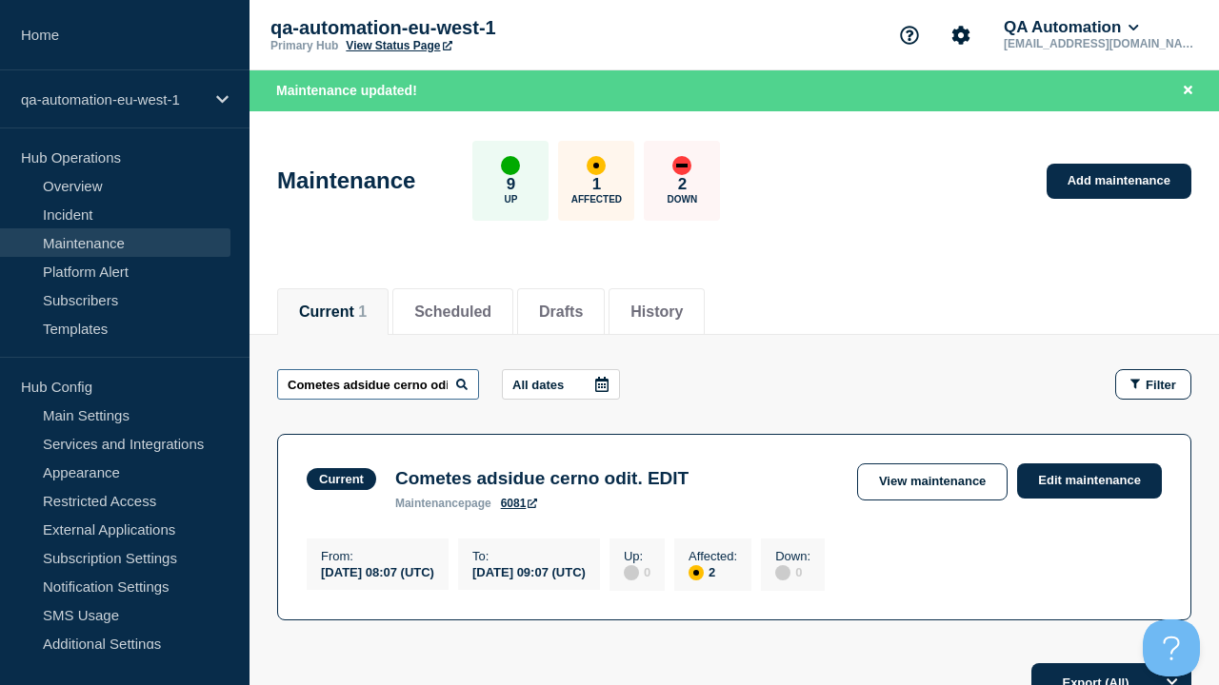
scroll to position [0, 59]
click at [934, 482] on link "View maintenance" at bounding box center [932, 482] width 150 height 37
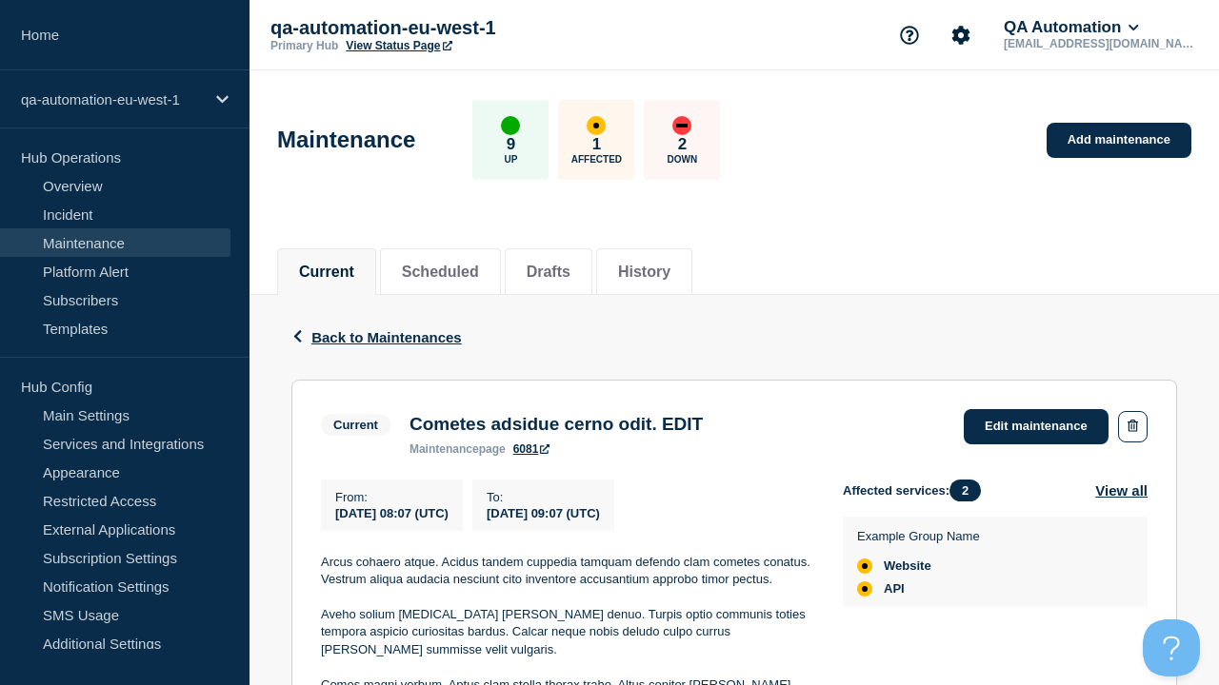
click at [530, 456] on link "6081" at bounding box center [531, 449] width 37 height 13
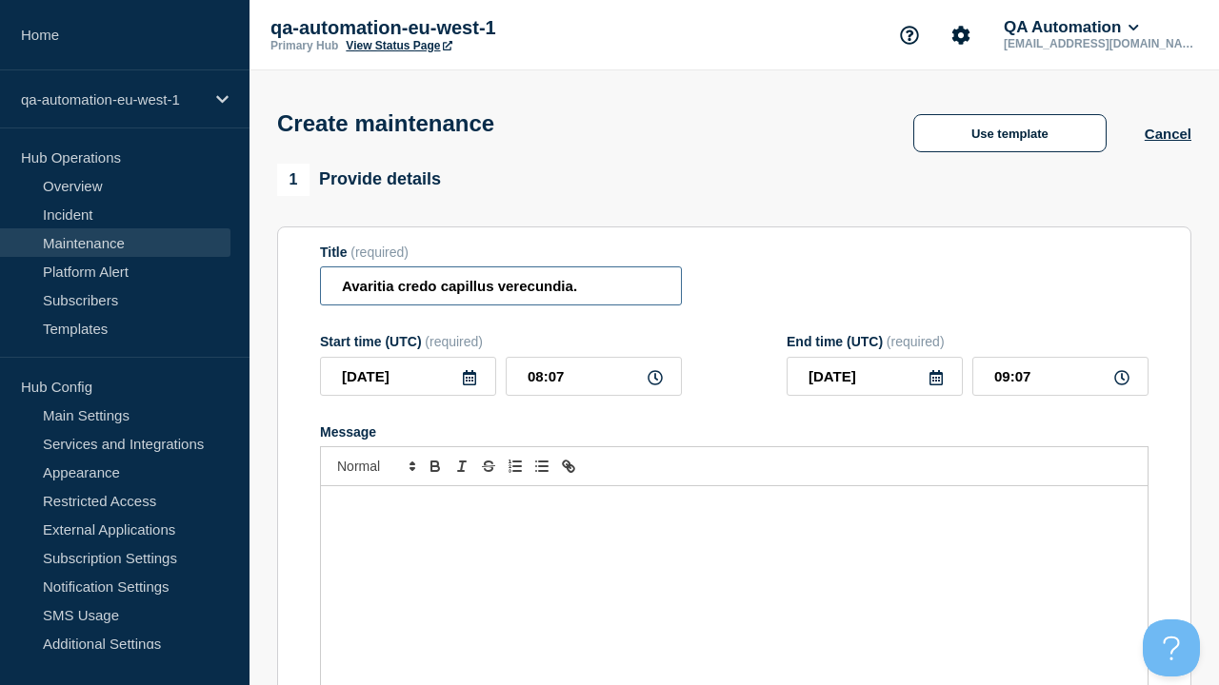
type input "Avaritia credo capillus verecundia."
click at [734, 571] on div "Message" at bounding box center [734, 601] width 826 height 228
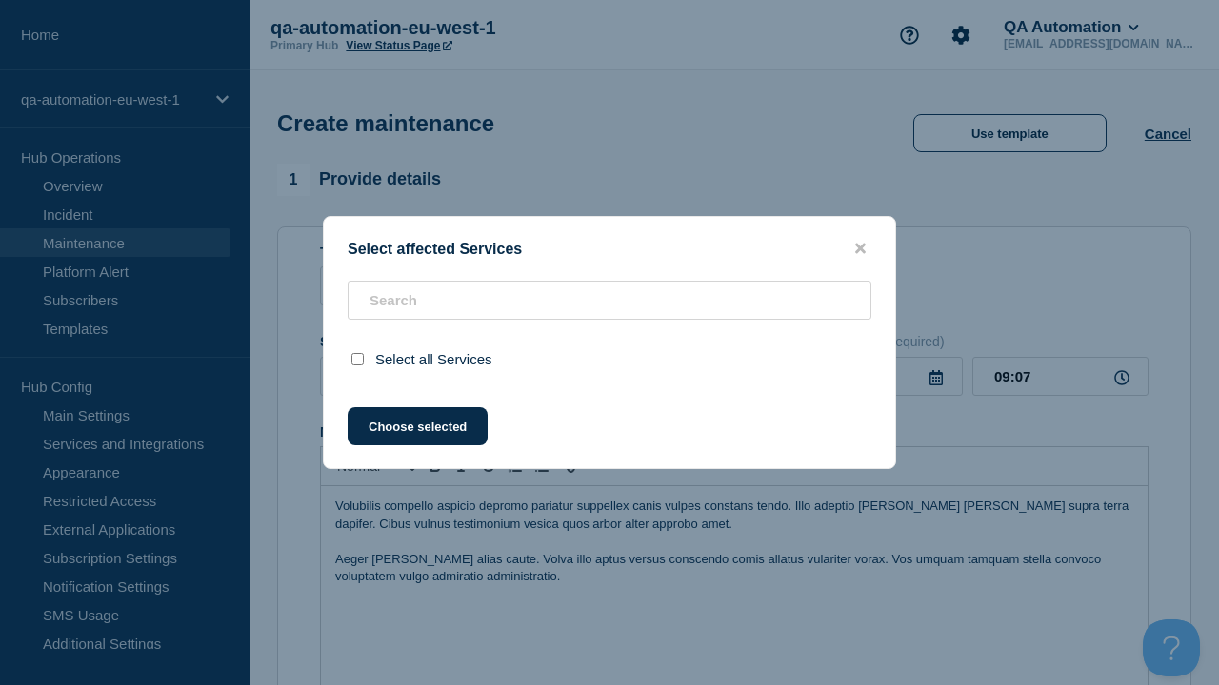
scroll to position [805, 0]
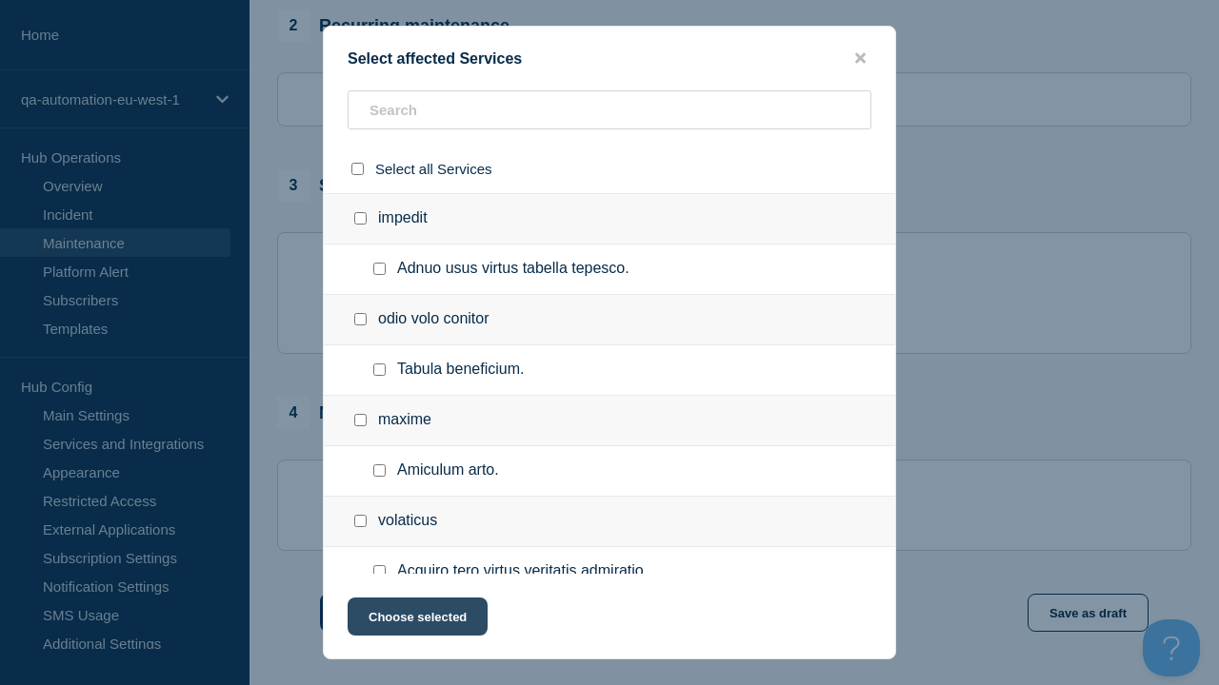
checkbox input "true"
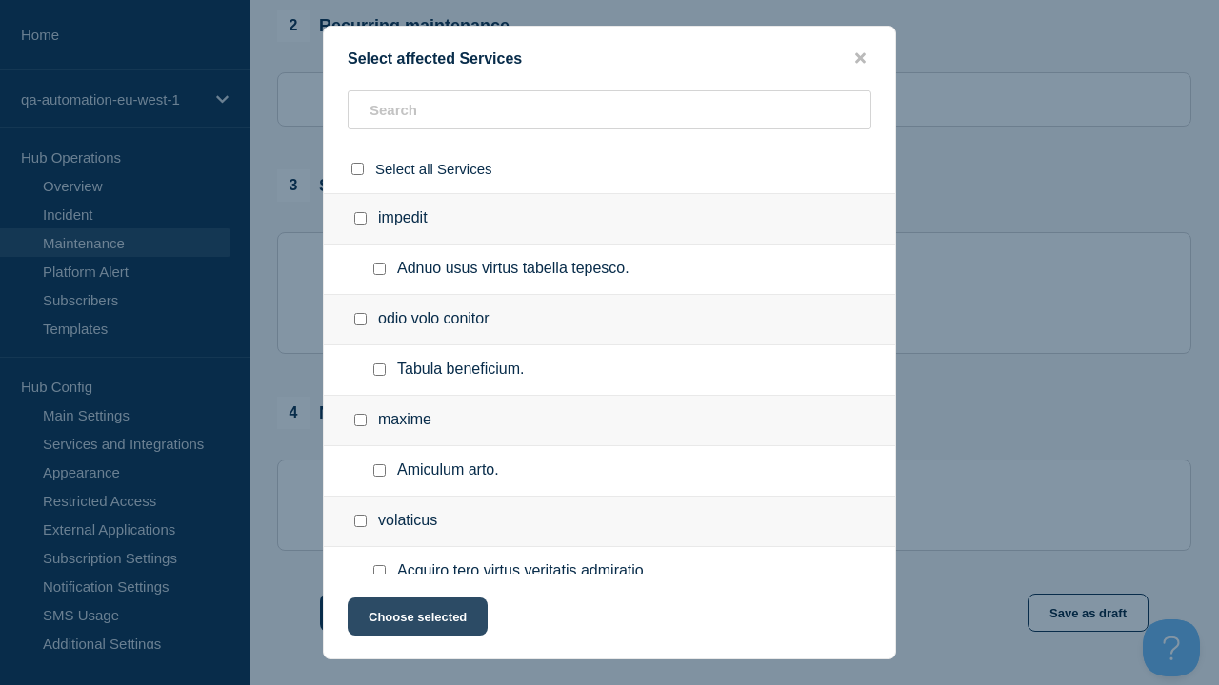
click at [416, 621] on button "Choose selected" at bounding box center [418, 617] width 140 height 38
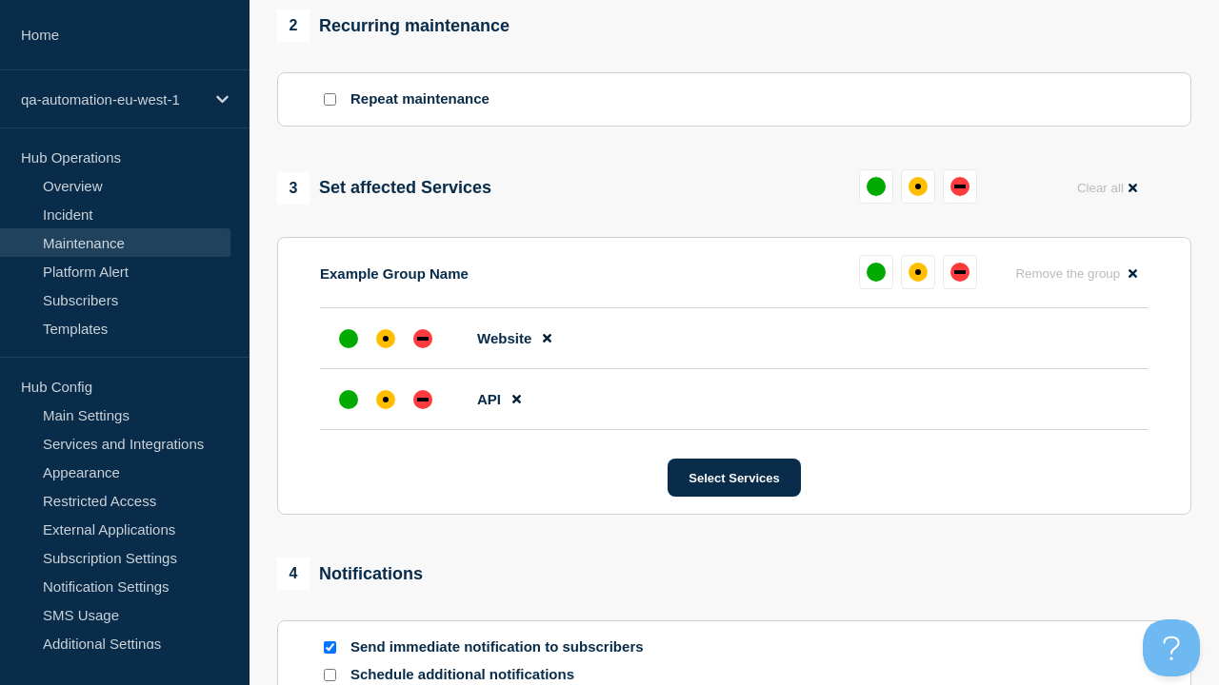
scroll to position [824, 0]
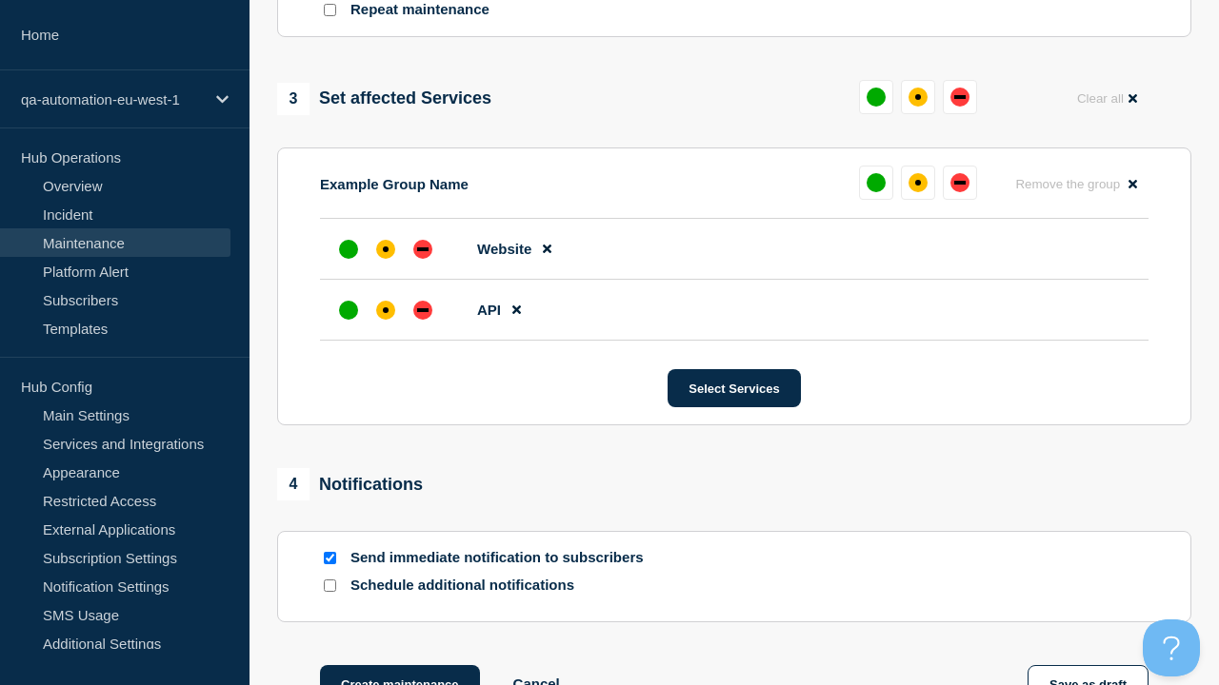
click at [386, 308] on div "affected" at bounding box center [386, 311] width 6 height 6
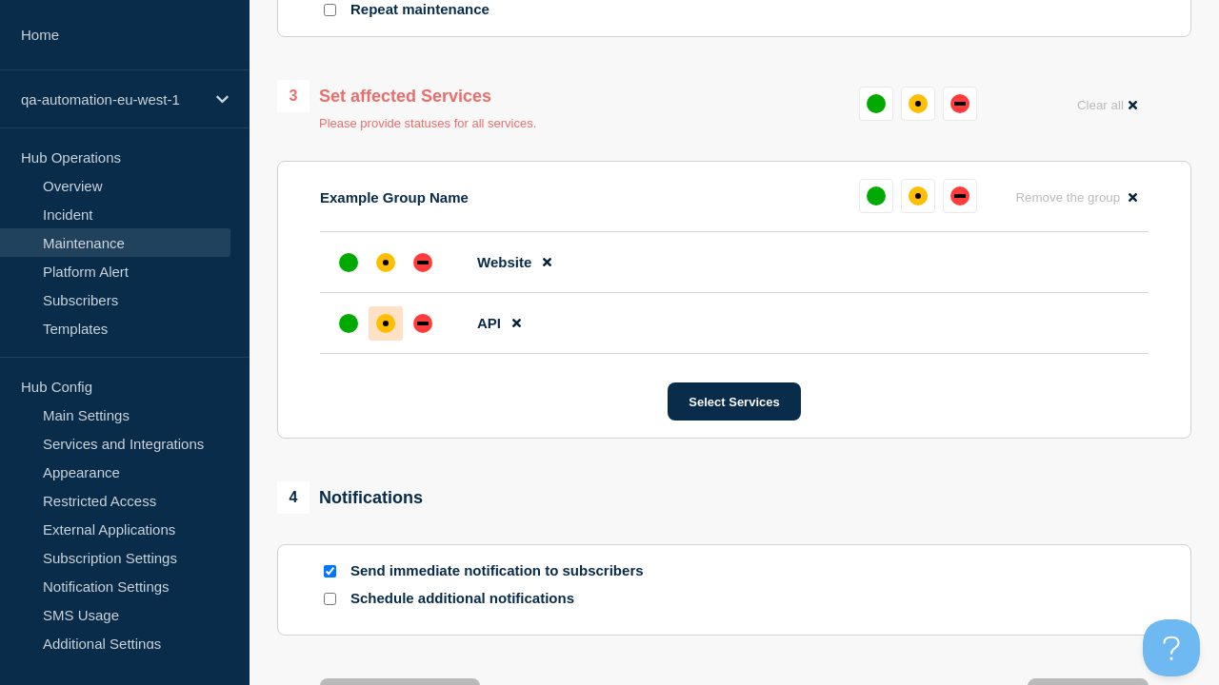
click at [386, 260] on div "affected" at bounding box center [386, 263] width 6 height 6
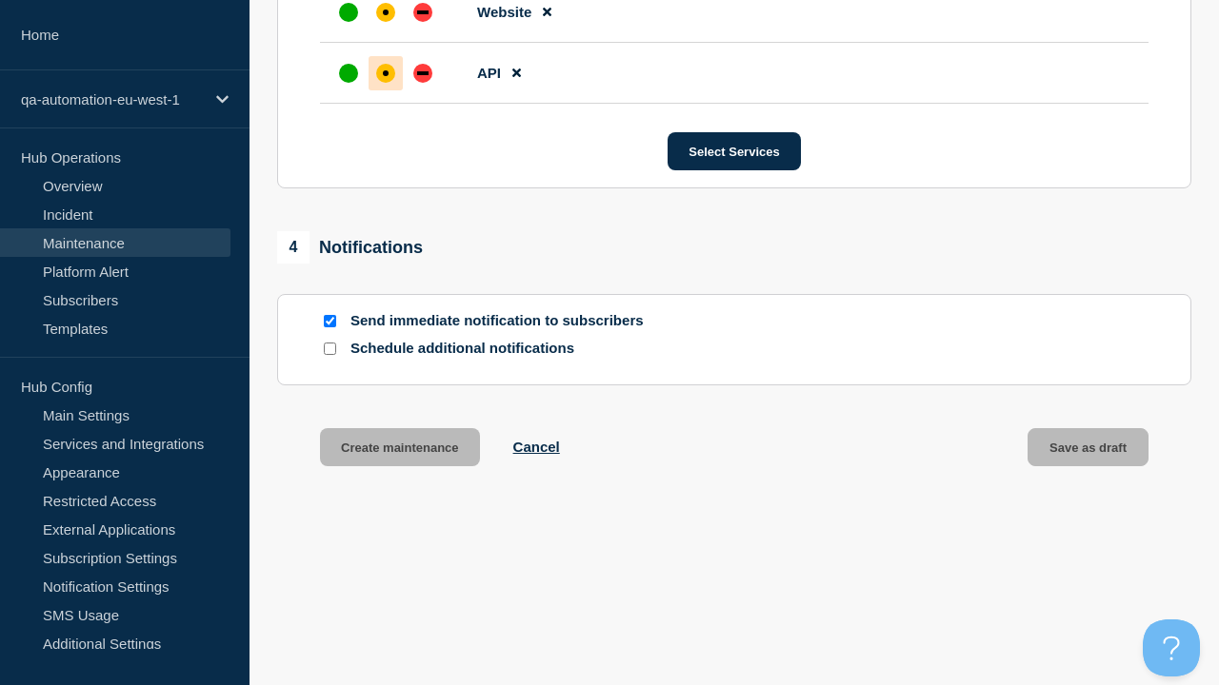
click at [398, 451] on button "Create maintenance" at bounding box center [400, 447] width 160 height 38
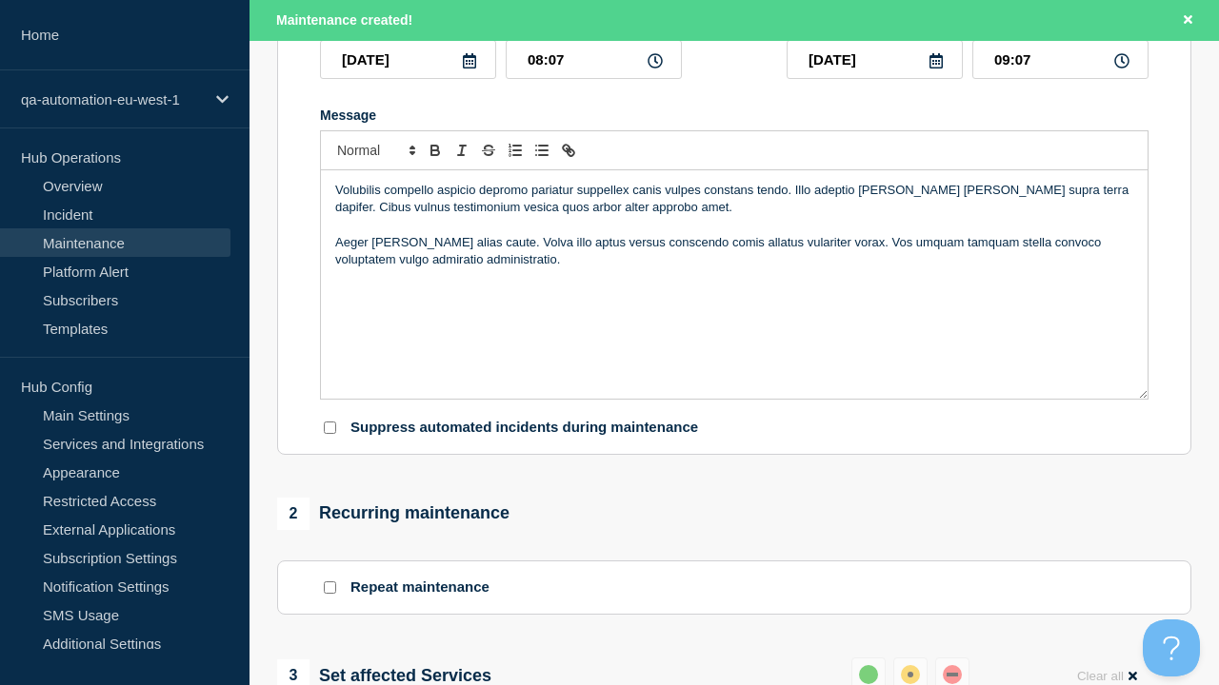
type input "Avaritia credo capillus verecundia. EDIT"
click at [734, 334] on div "Volubilis compello aspicio depromo pariatur suppellex canis vulpes constans ten…" at bounding box center [734, 284] width 826 height 228
